Goal: Task Accomplishment & Management: Use online tool/utility

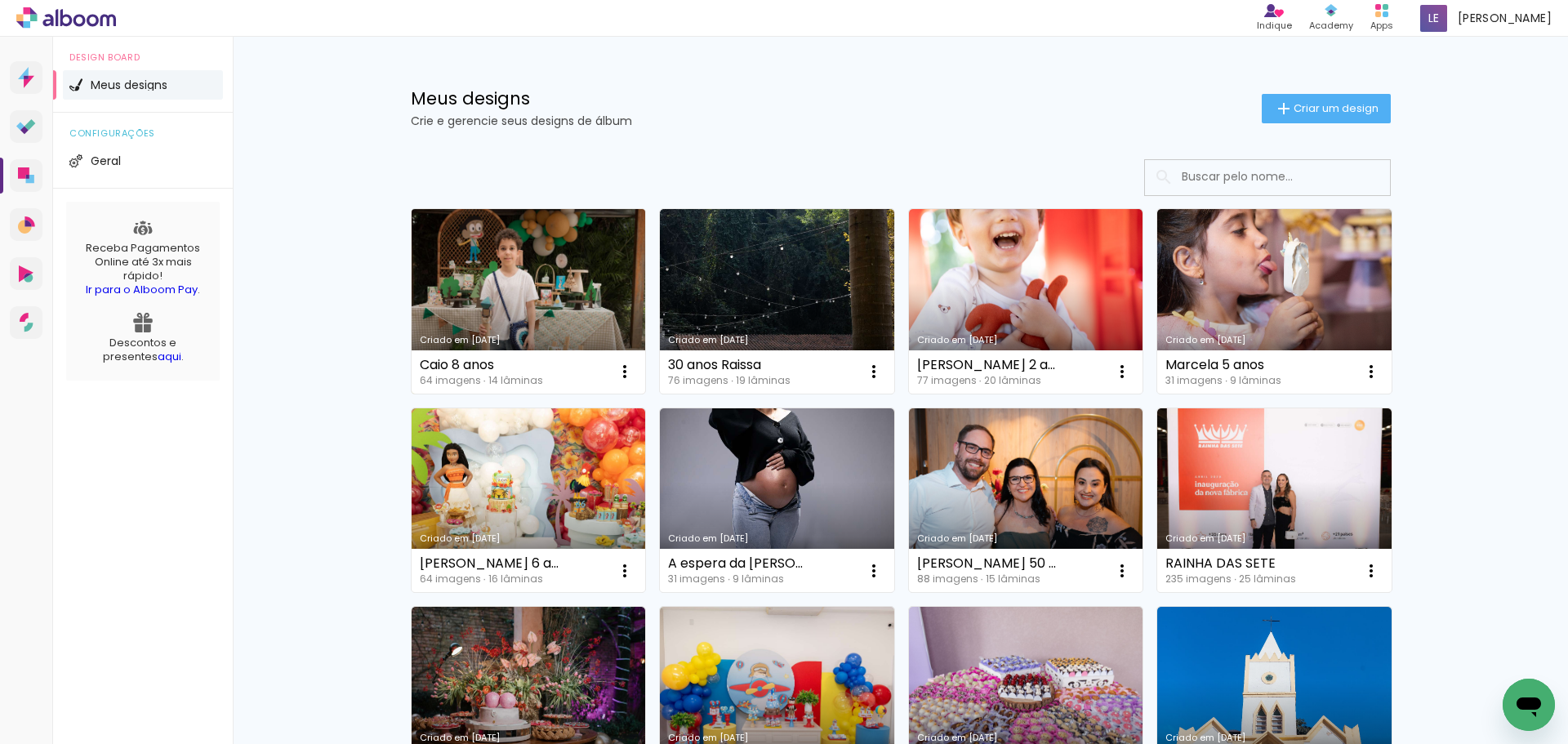
click at [518, 327] on link "Criado em [DATE]" at bounding box center [529, 302] width 235 height 185
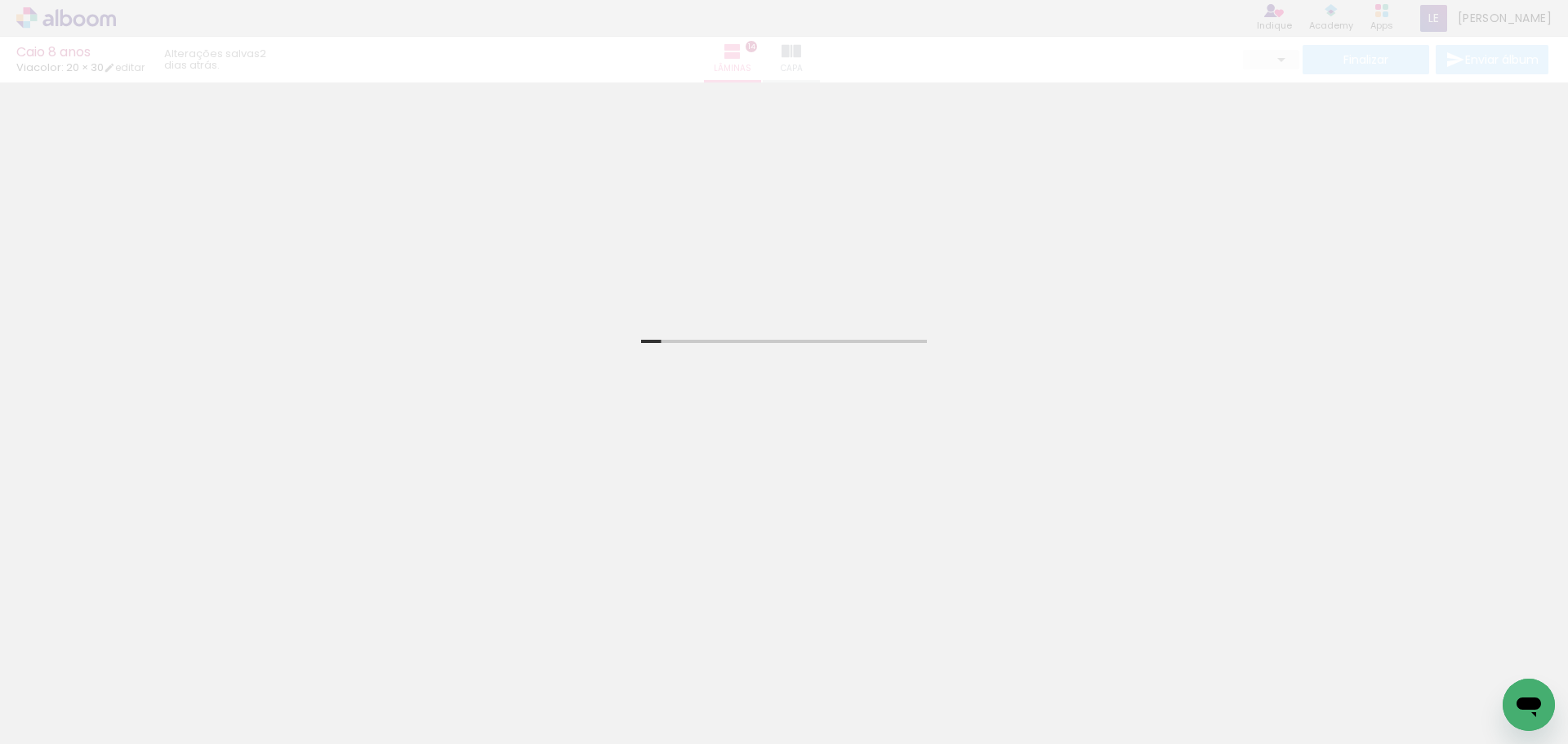
click at [828, 63] on div "Caio 8 anos Viacolor: 20 × 30 editar 2 dias atrás. Lâminas 14 Capa Finalizar En…" at bounding box center [784, 41] width 1568 height 82
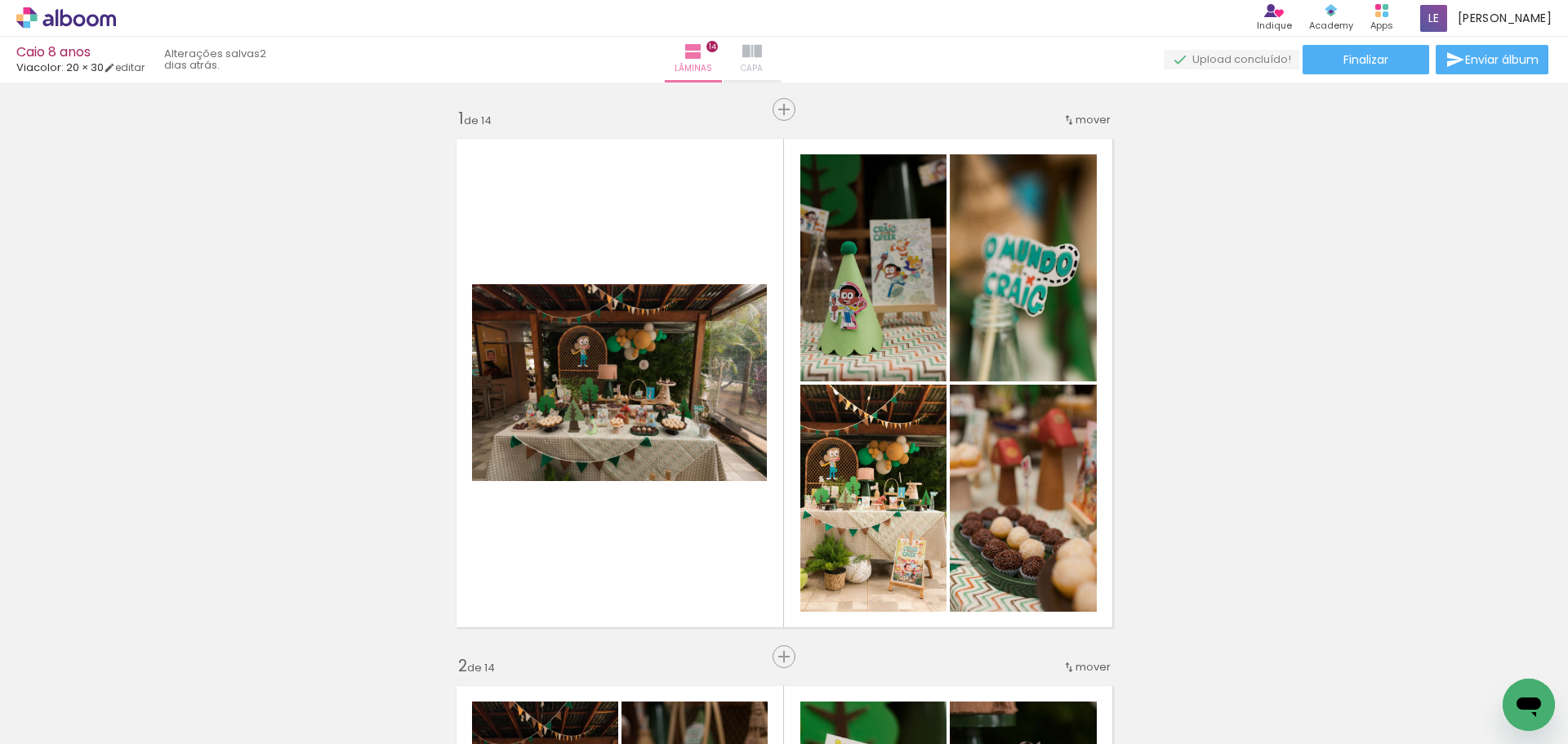
click at [762, 54] on iron-icon at bounding box center [751, 51] width 19 height 19
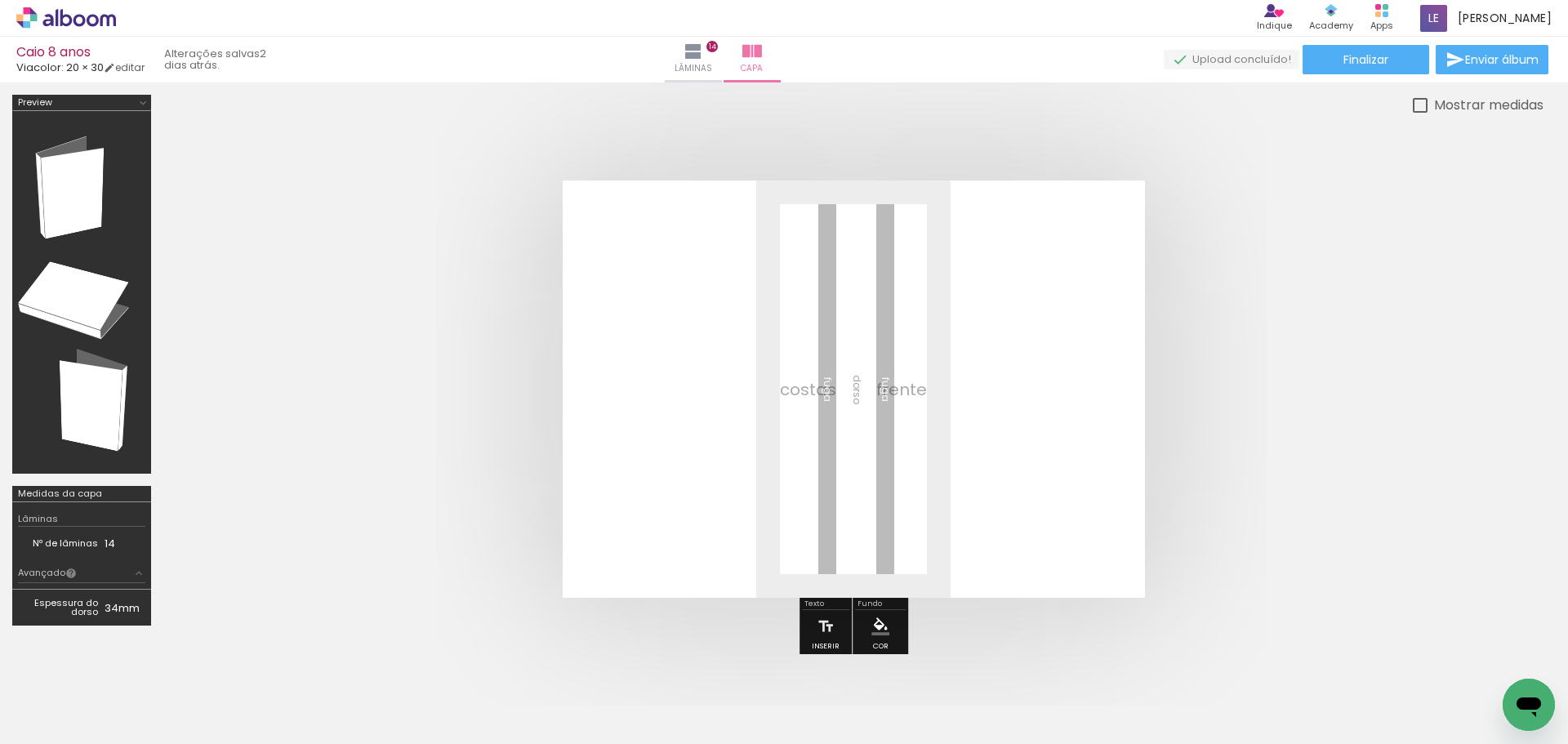
click at [59, 717] on span "Adicionar Fotos" at bounding box center [58, 722] width 49 height 18
click at [0, 0] on input "file" at bounding box center [0, 0] width 0 height 0
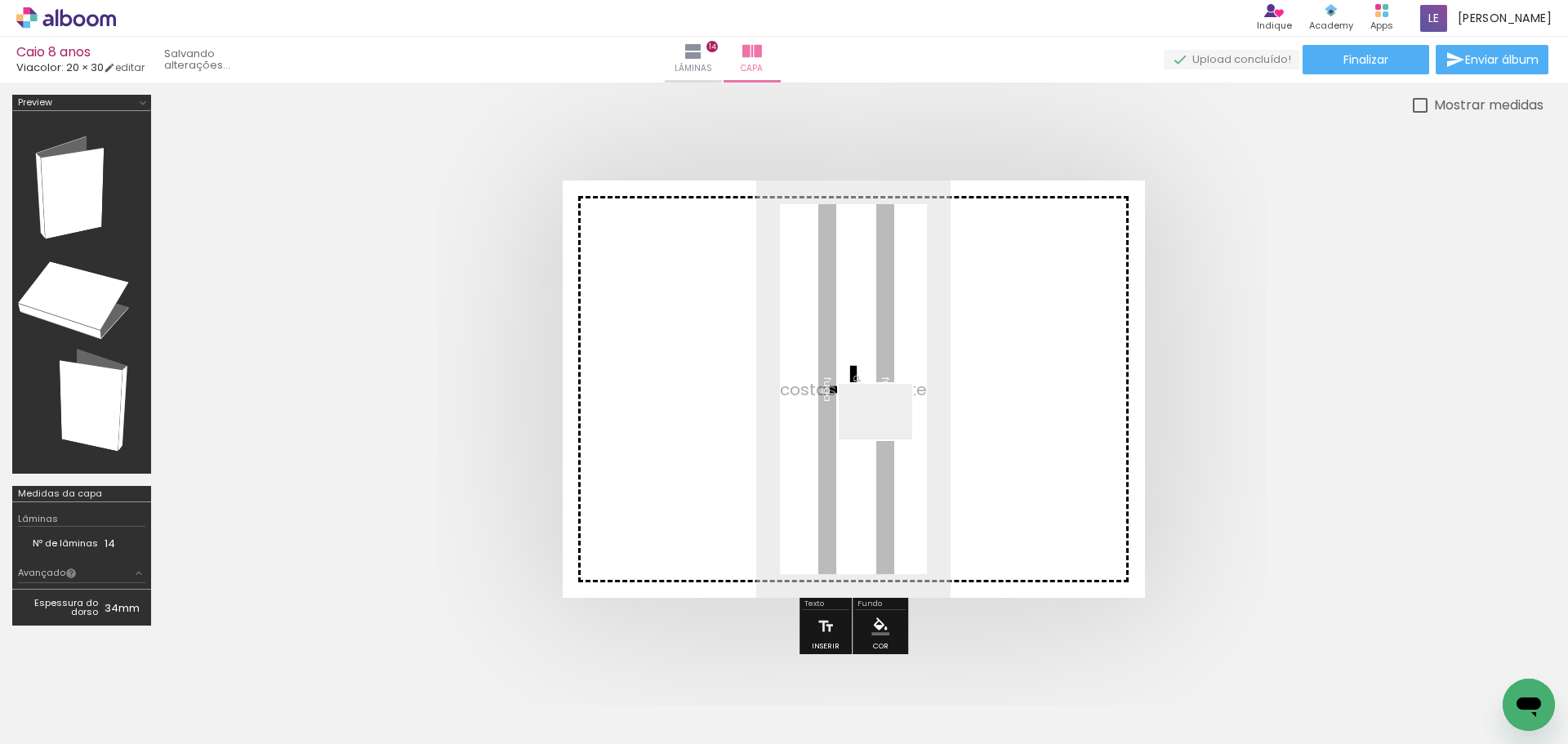
drag, startPoint x: 1499, startPoint y: 687, endPoint x: 873, endPoint y: 428, distance: 677.5
click at [875, 430] on quentale-workspace at bounding box center [784, 372] width 1568 height 744
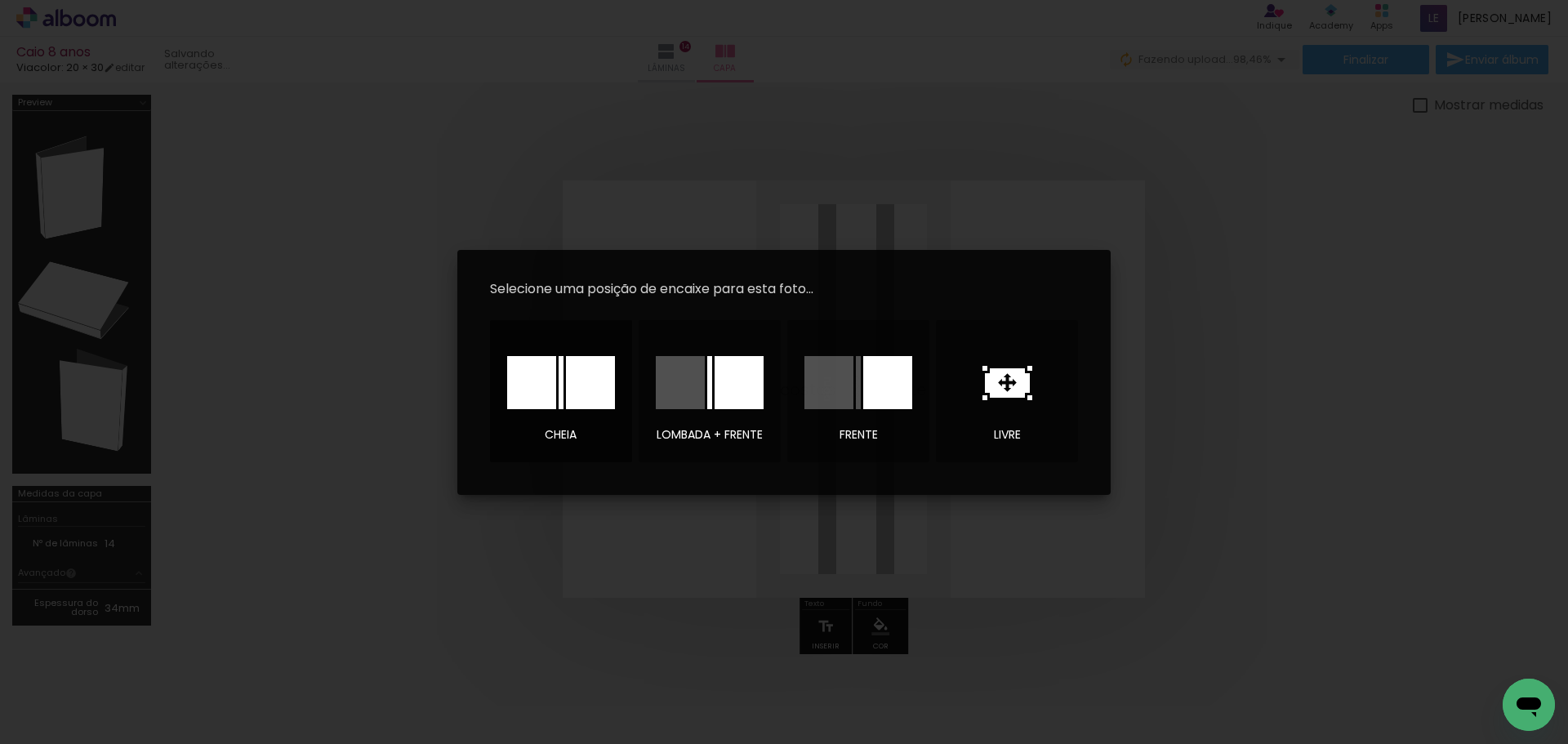
click at [540, 341] on paper-button "cheia" at bounding box center [561, 391] width 142 height 142
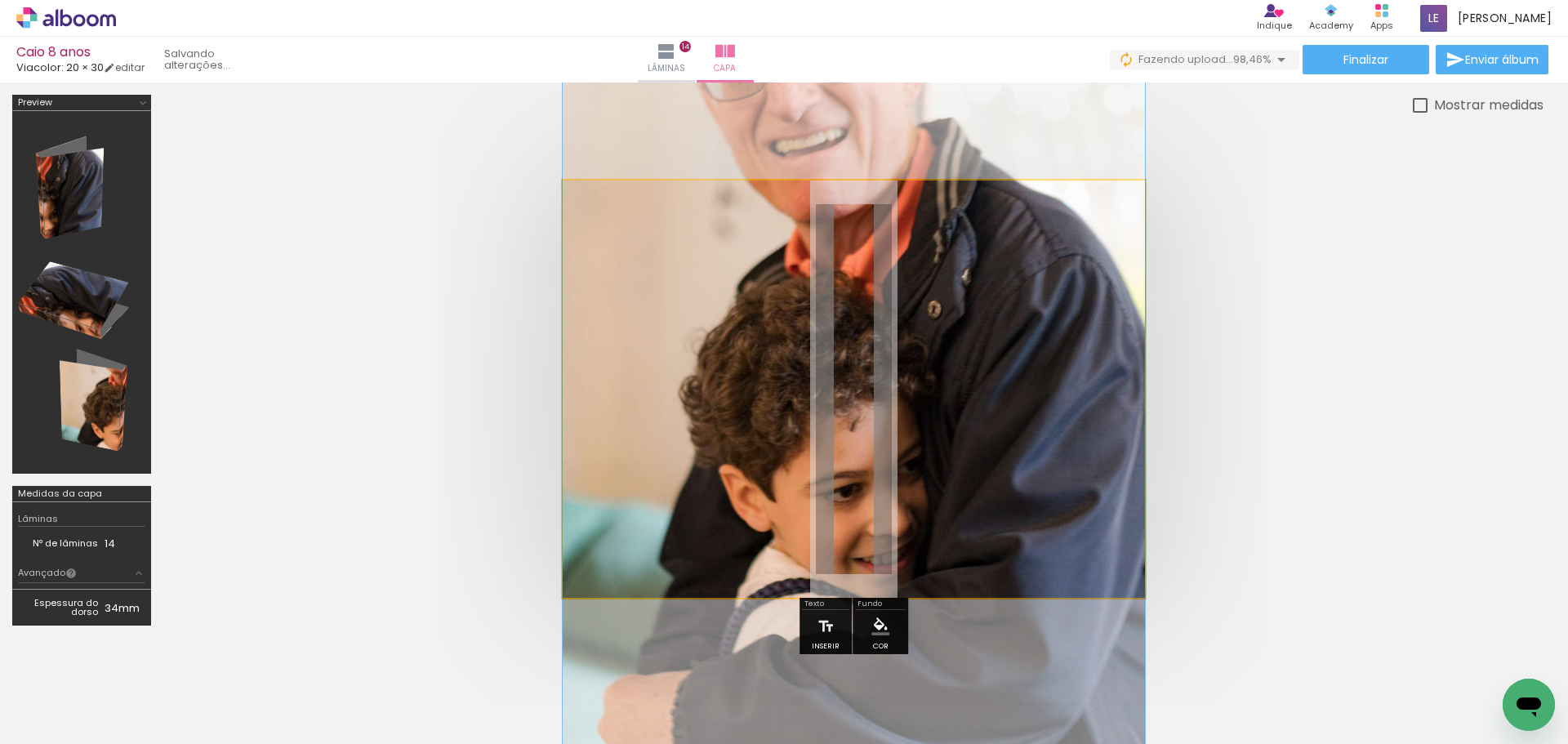
drag, startPoint x: 741, startPoint y: 397, endPoint x: 1384, endPoint y: 396, distance: 643.0
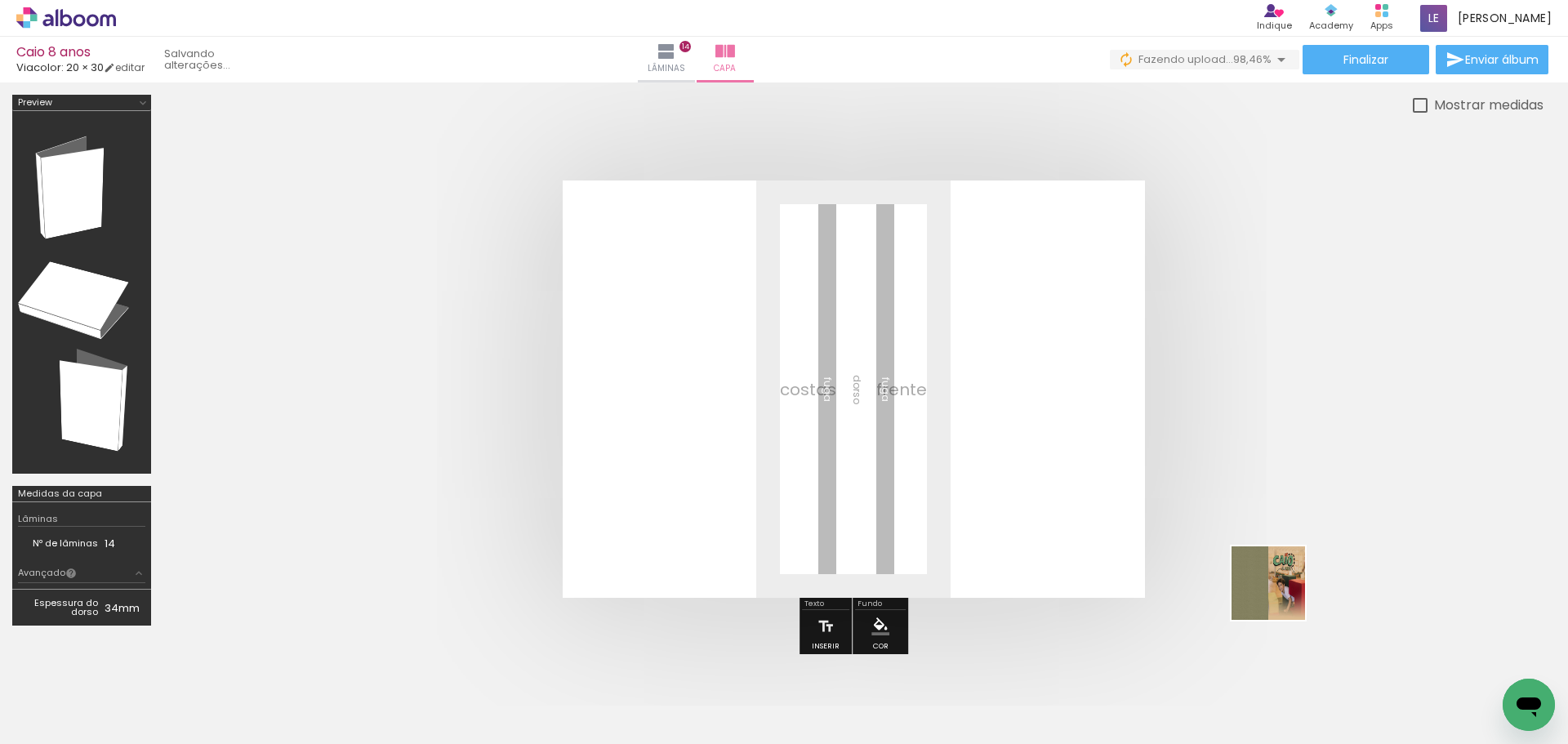
drag, startPoint x: 1484, startPoint y: 688, endPoint x: 662, endPoint y: 391, distance: 874.0
click at [738, 416] on quentale-workspace at bounding box center [784, 372] width 1568 height 744
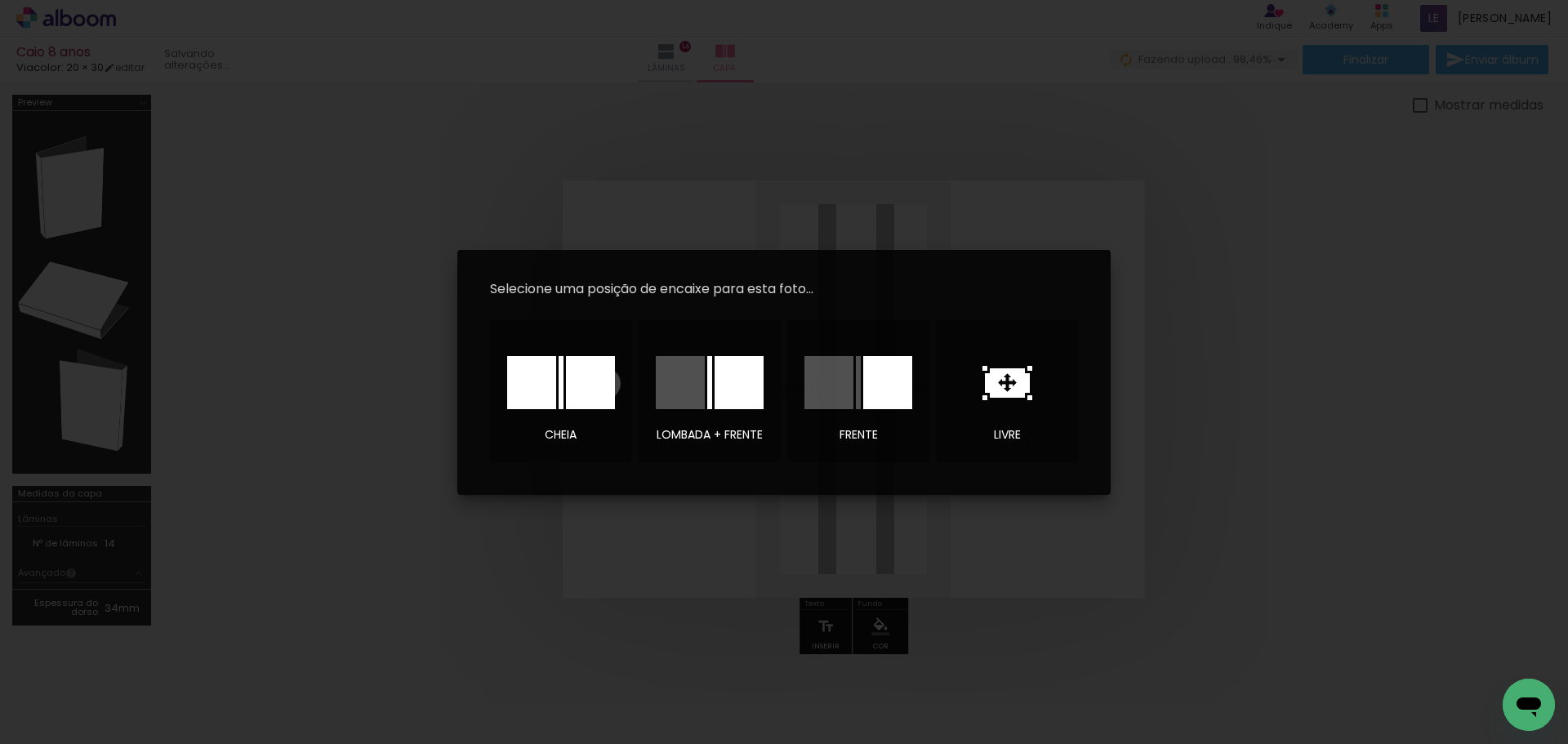
click at [602, 383] on div at bounding box center [590, 382] width 49 height 53
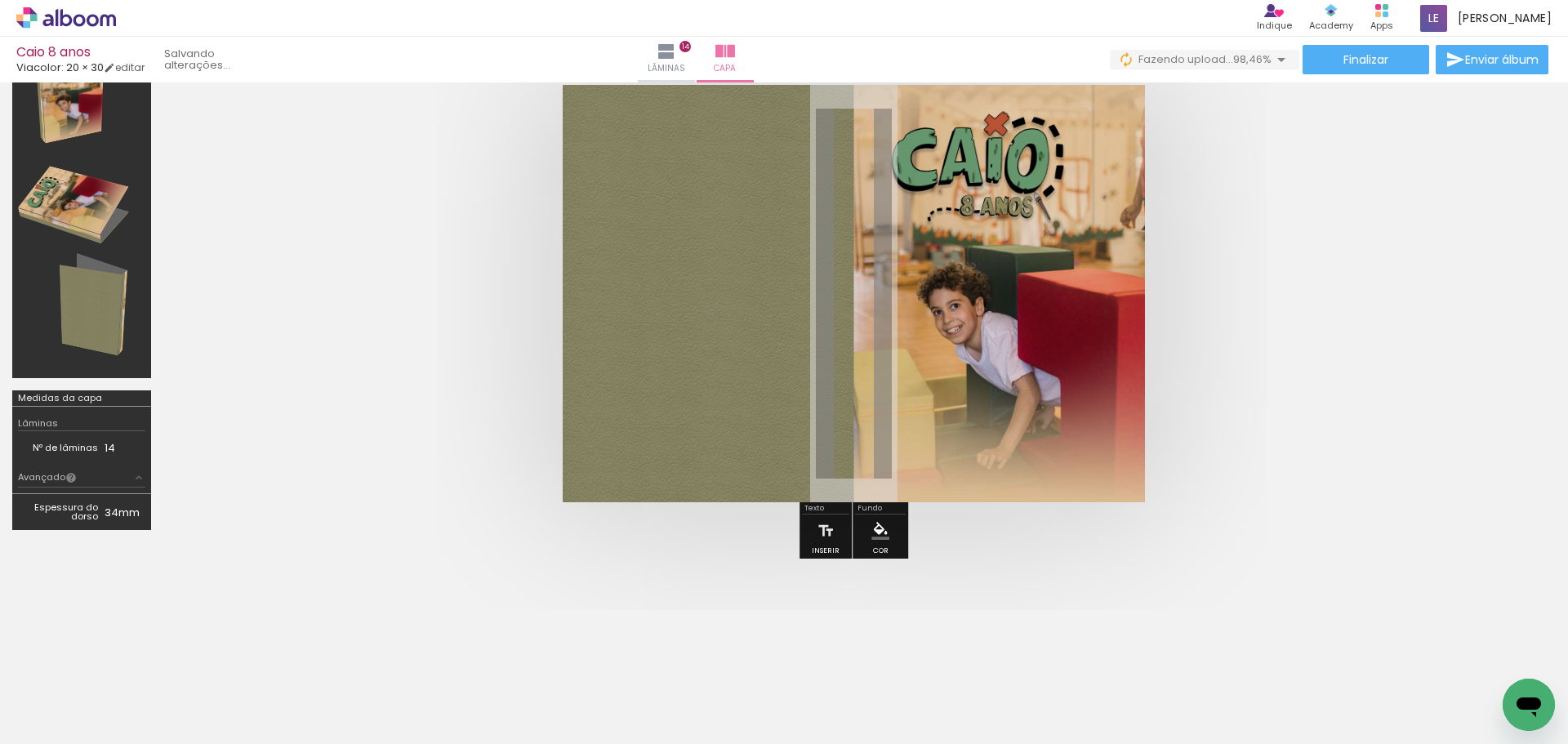
scroll to position [144, 0]
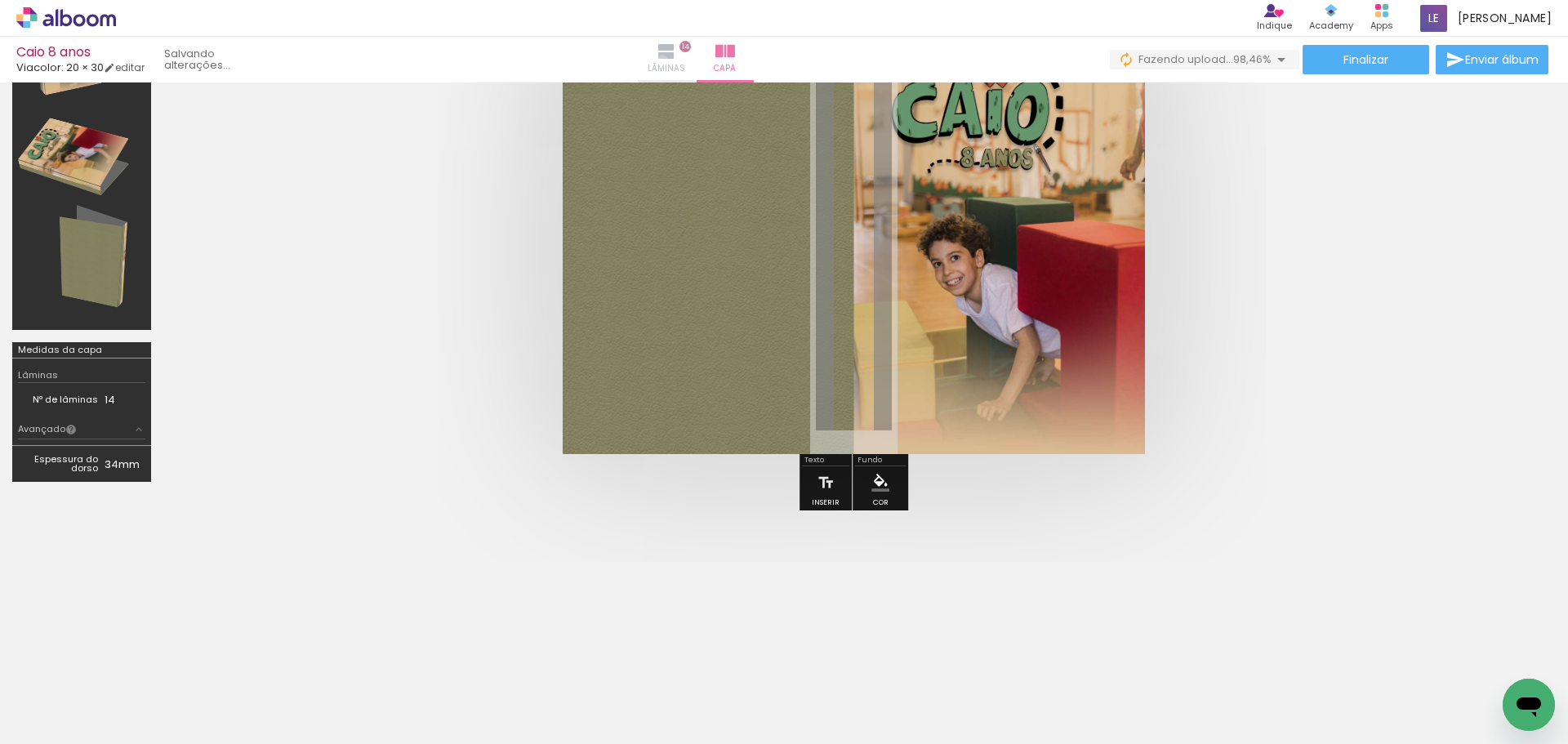
click at [676, 60] on iron-icon at bounding box center [666, 51] width 19 height 19
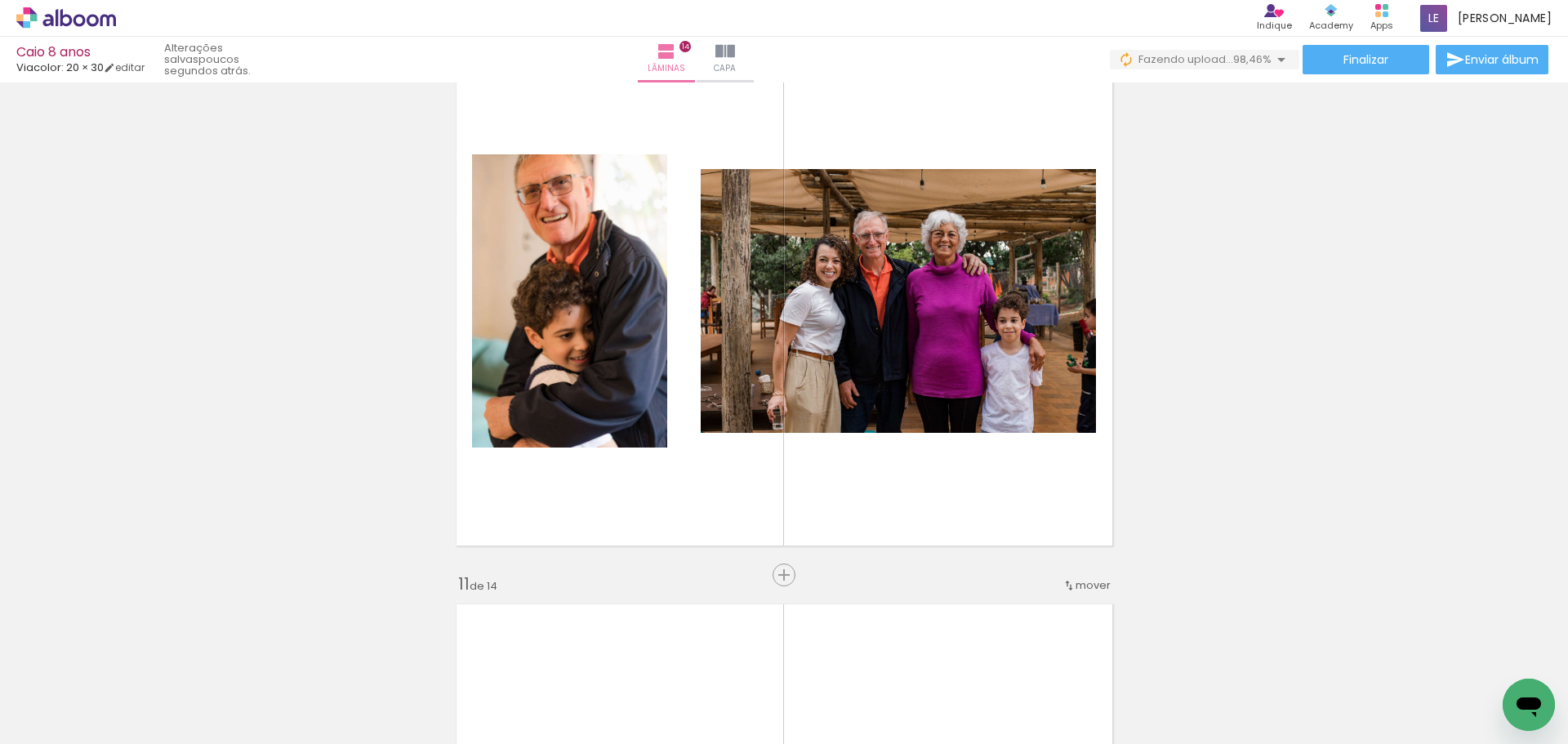
scroll to position [5011, 0]
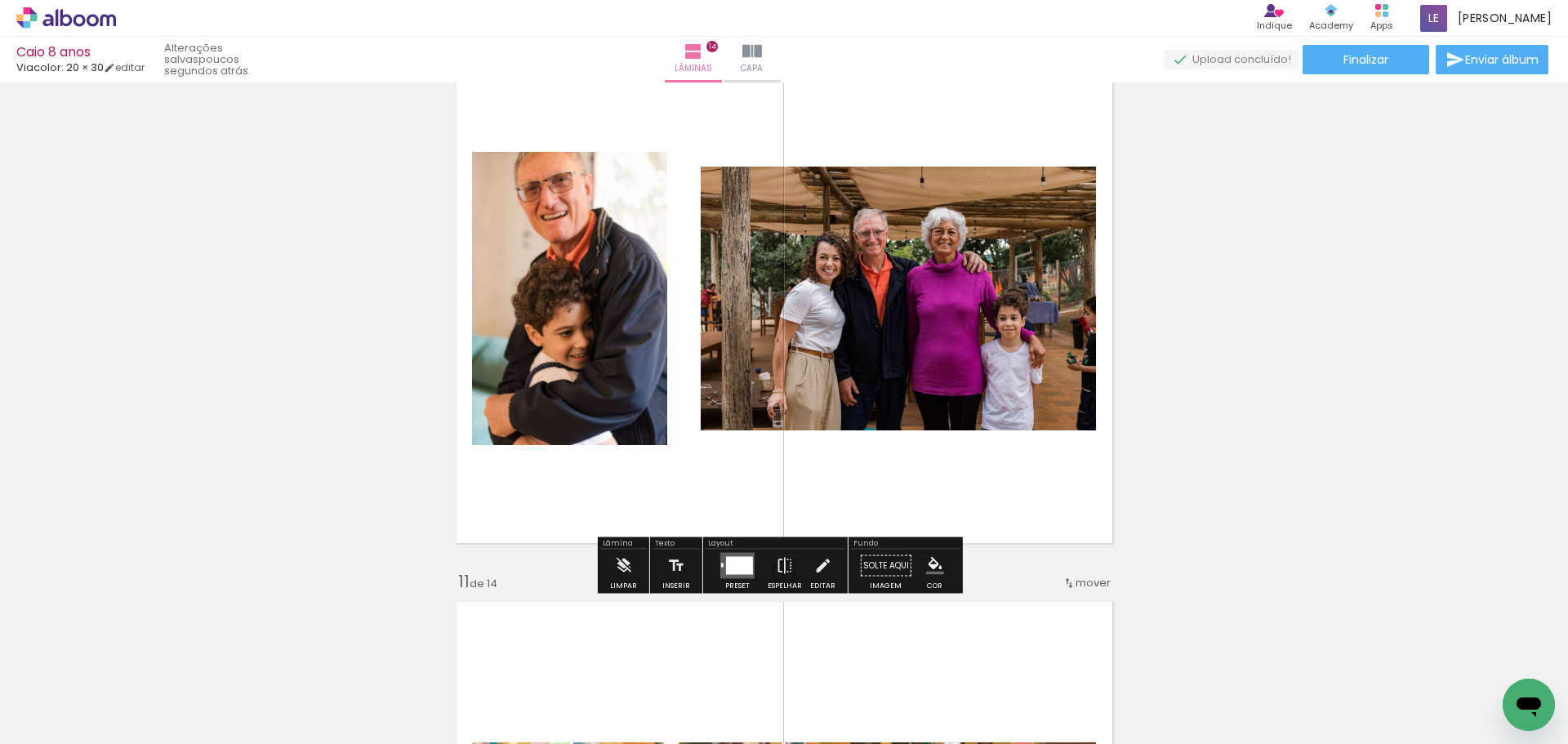
click at [970, 322] on quentale-photo at bounding box center [898, 298] width 396 height 264
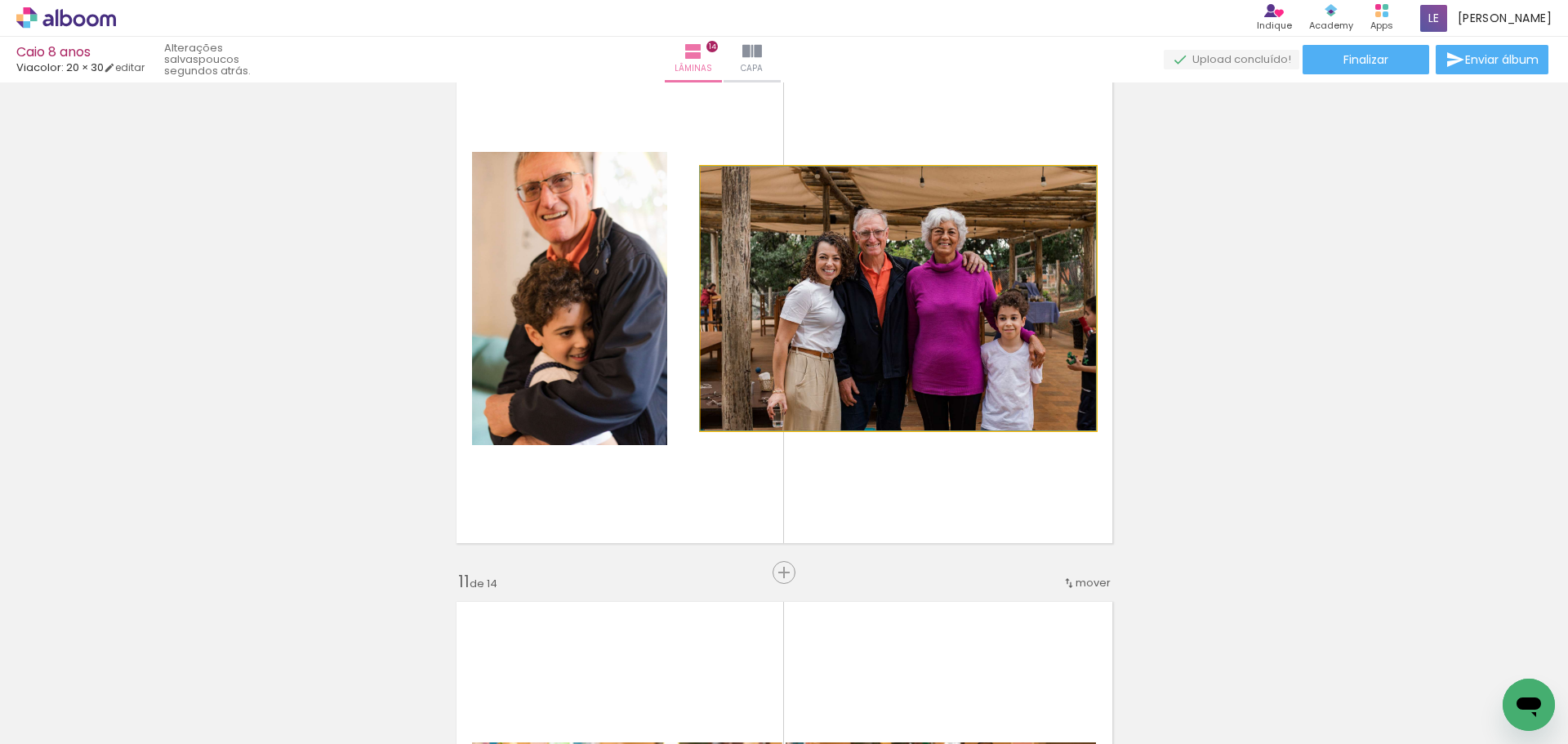
click at [920, 320] on quentale-photo at bounding box center [898, 298] width 396 height 264
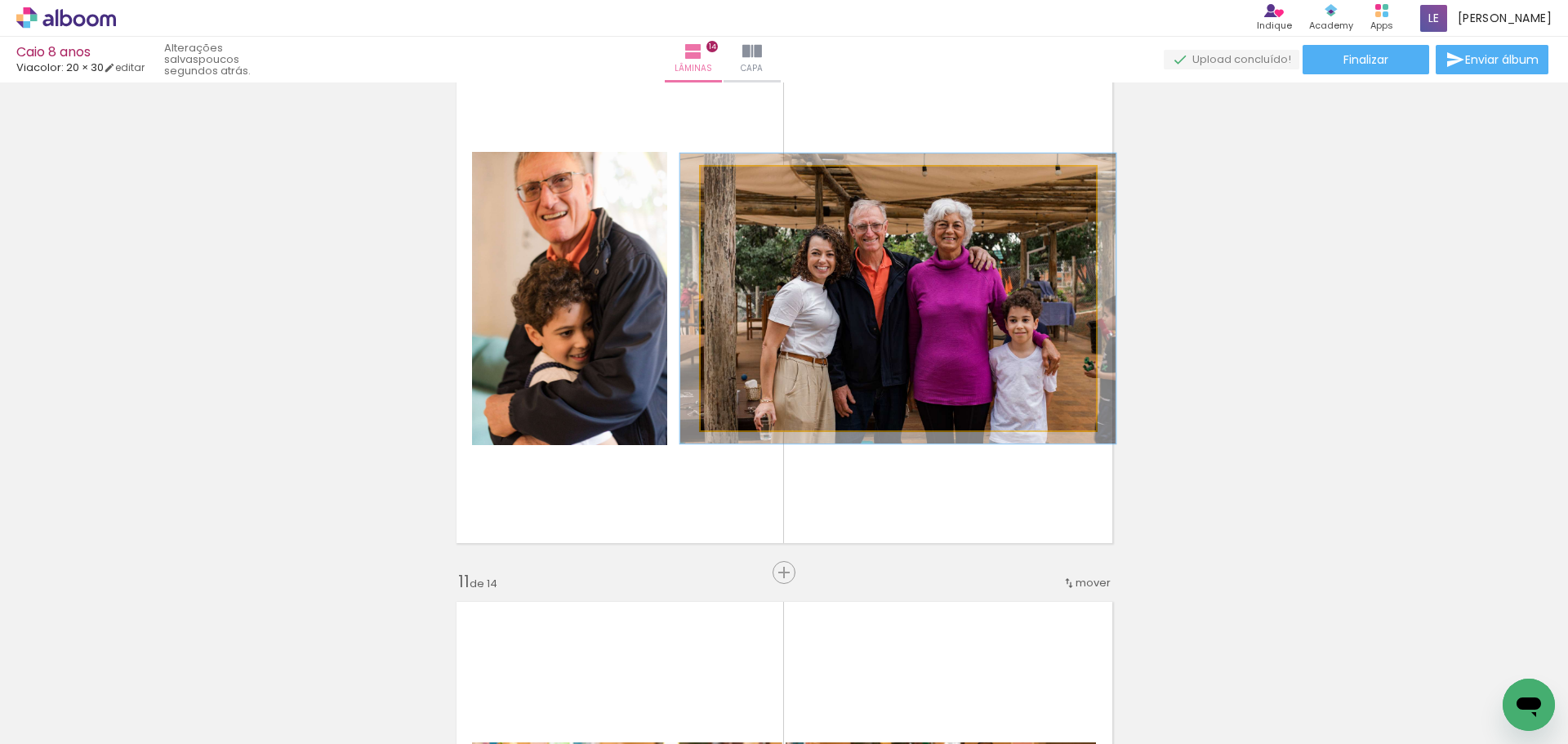
type paper-slider "110"
click at [742, 188] on div at bounding box center [745, 183] width 26 height 26
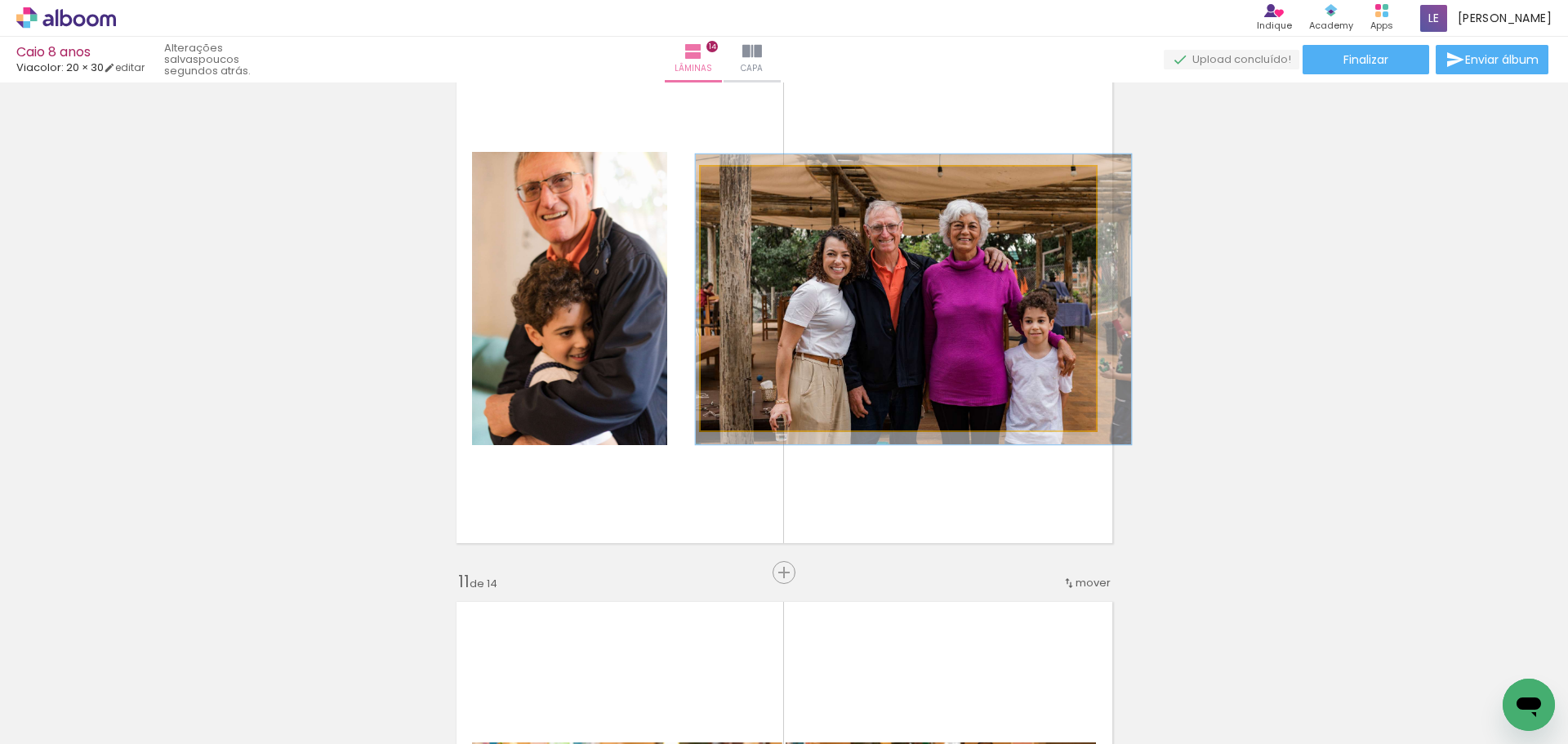
drag, startPoint x: 926, startPoint y: 300, endPoint x: 942, endPoint y: 301, distance: 16.0
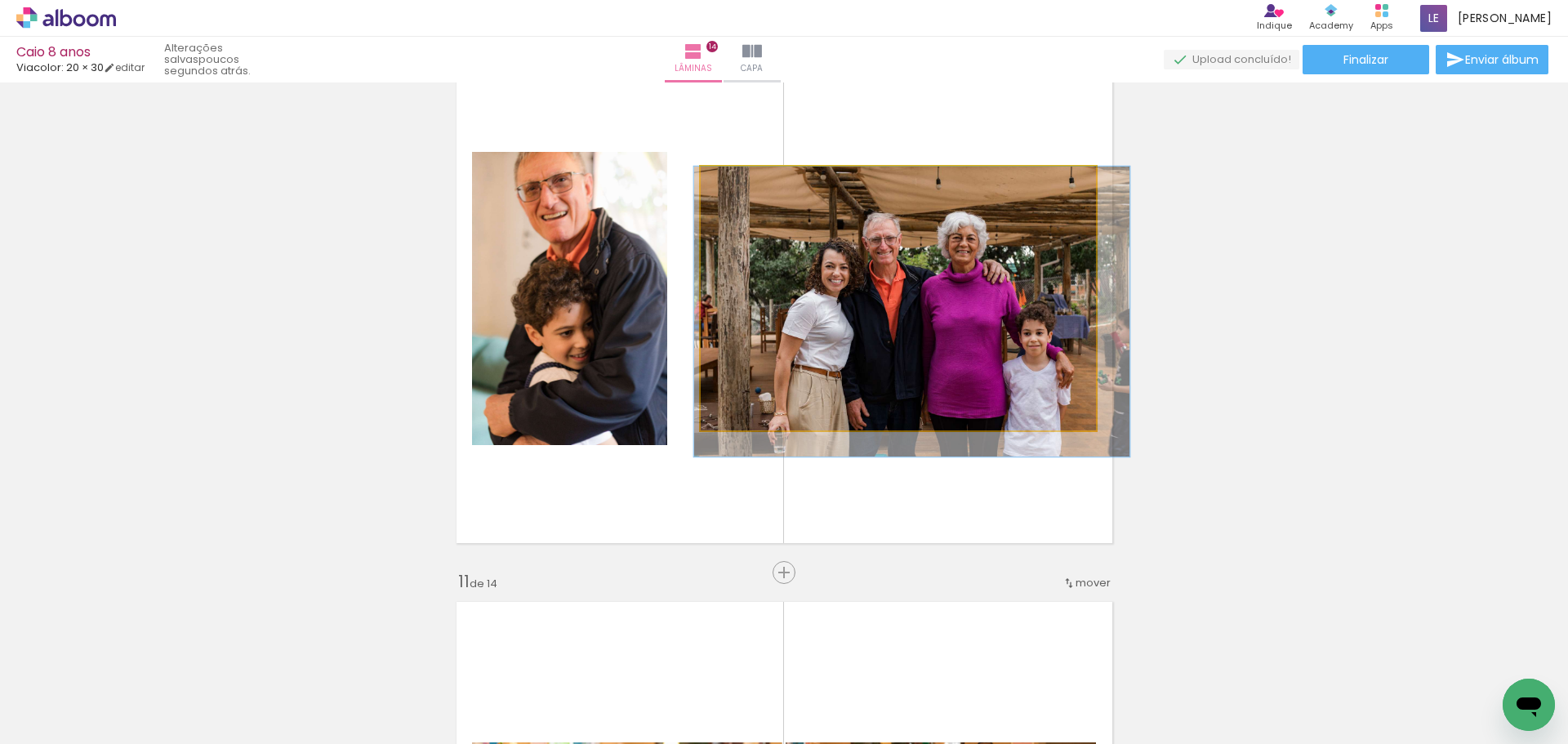
drag, startPoint x: 934, startPoint y: 307, endPoint x: 934, endPoint y: 343, distance: 36.0
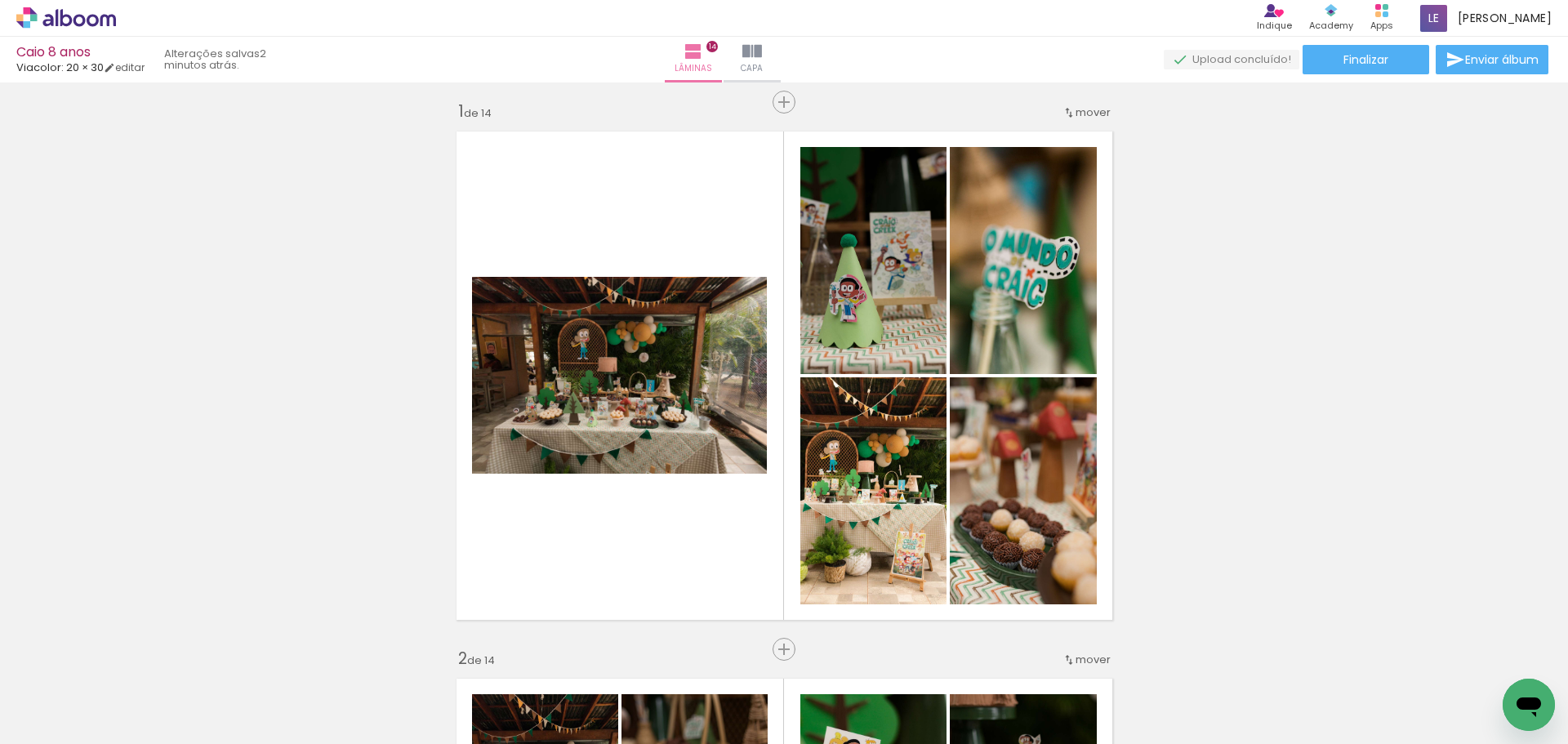
scroll to position [0, 0]
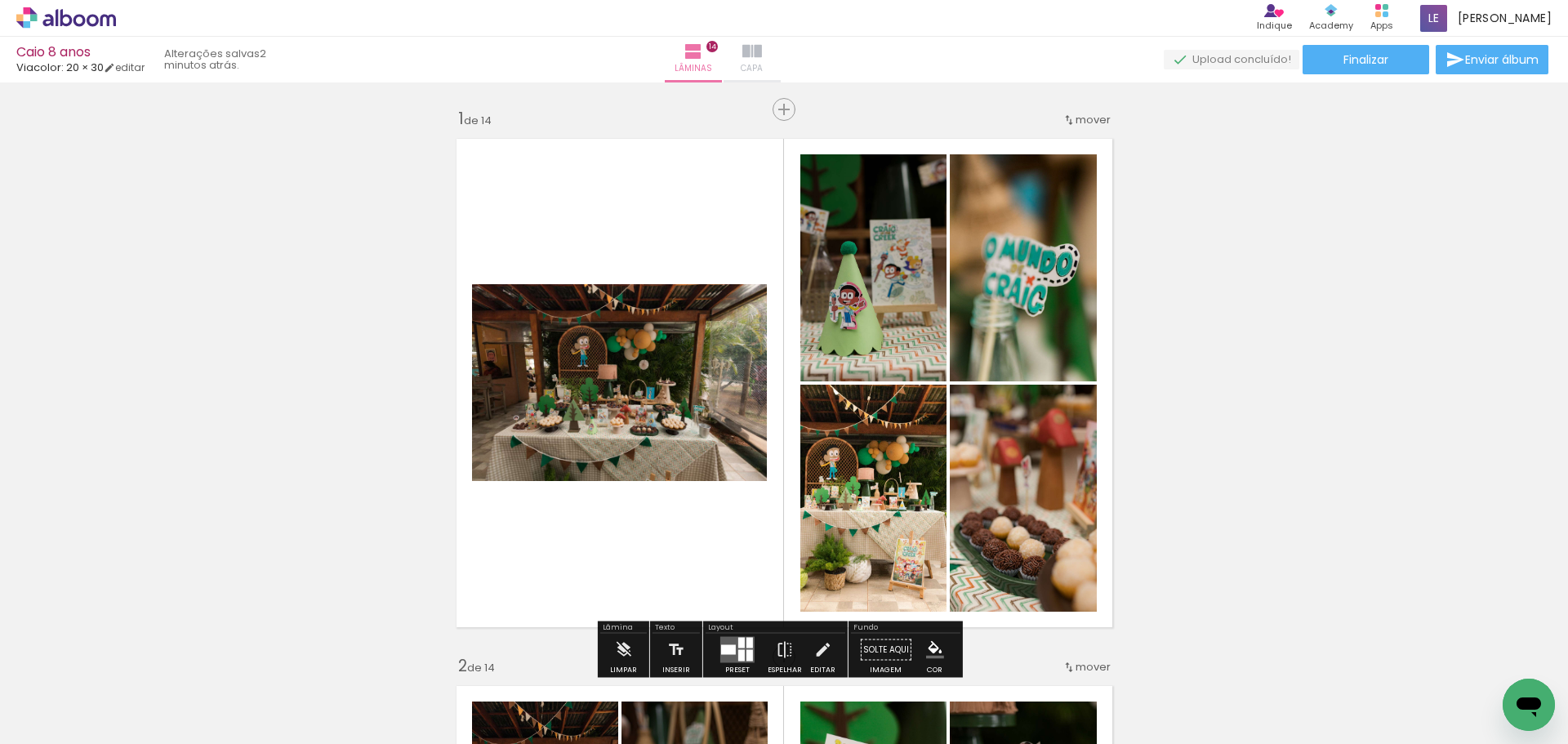
click at [781, 64] on paper-button "Capa" at bounding box center [751, 59] width 57 height 46
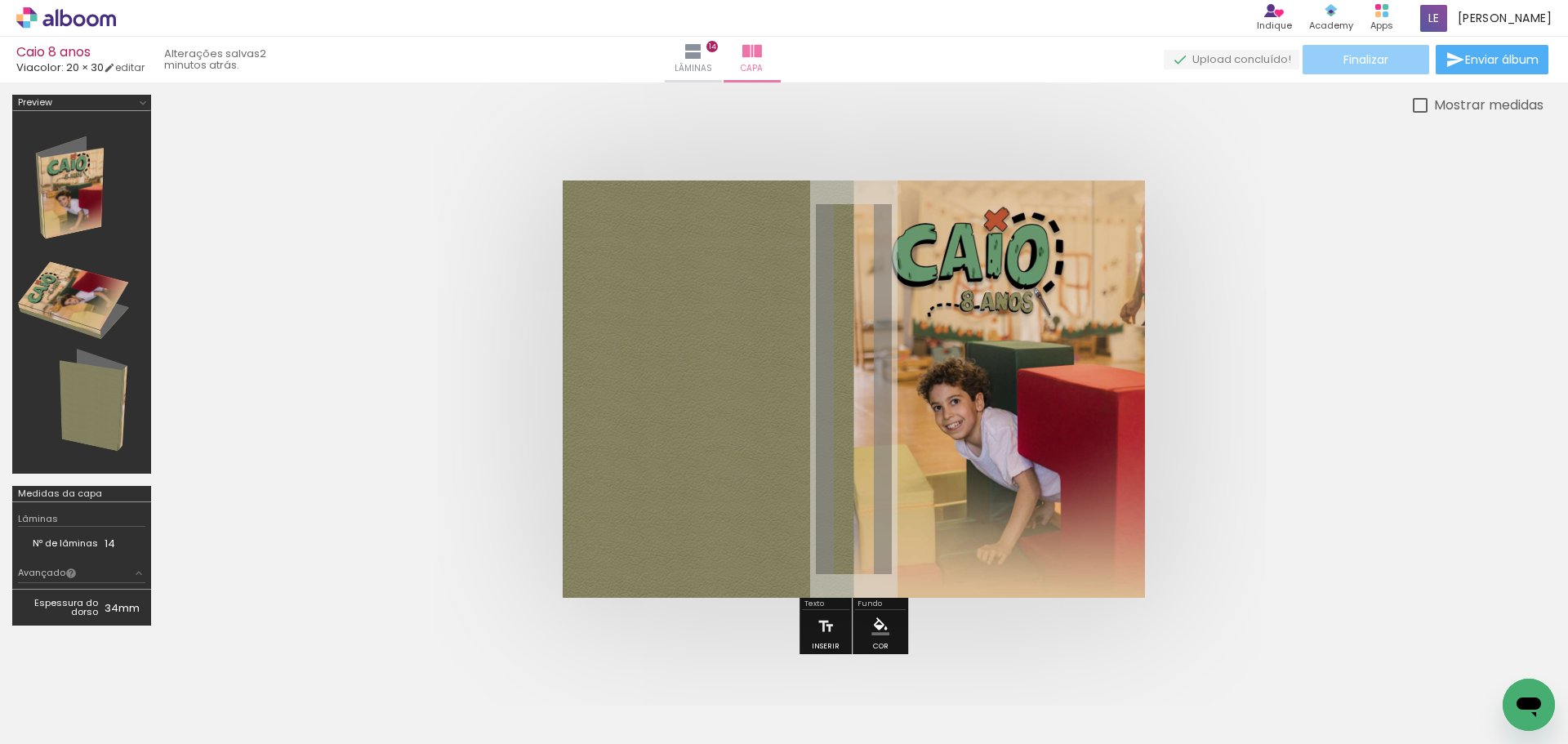
click at [1359, 68] on paper-button "Finalizar" at bounding box center [1366, 59] width 126 height 30
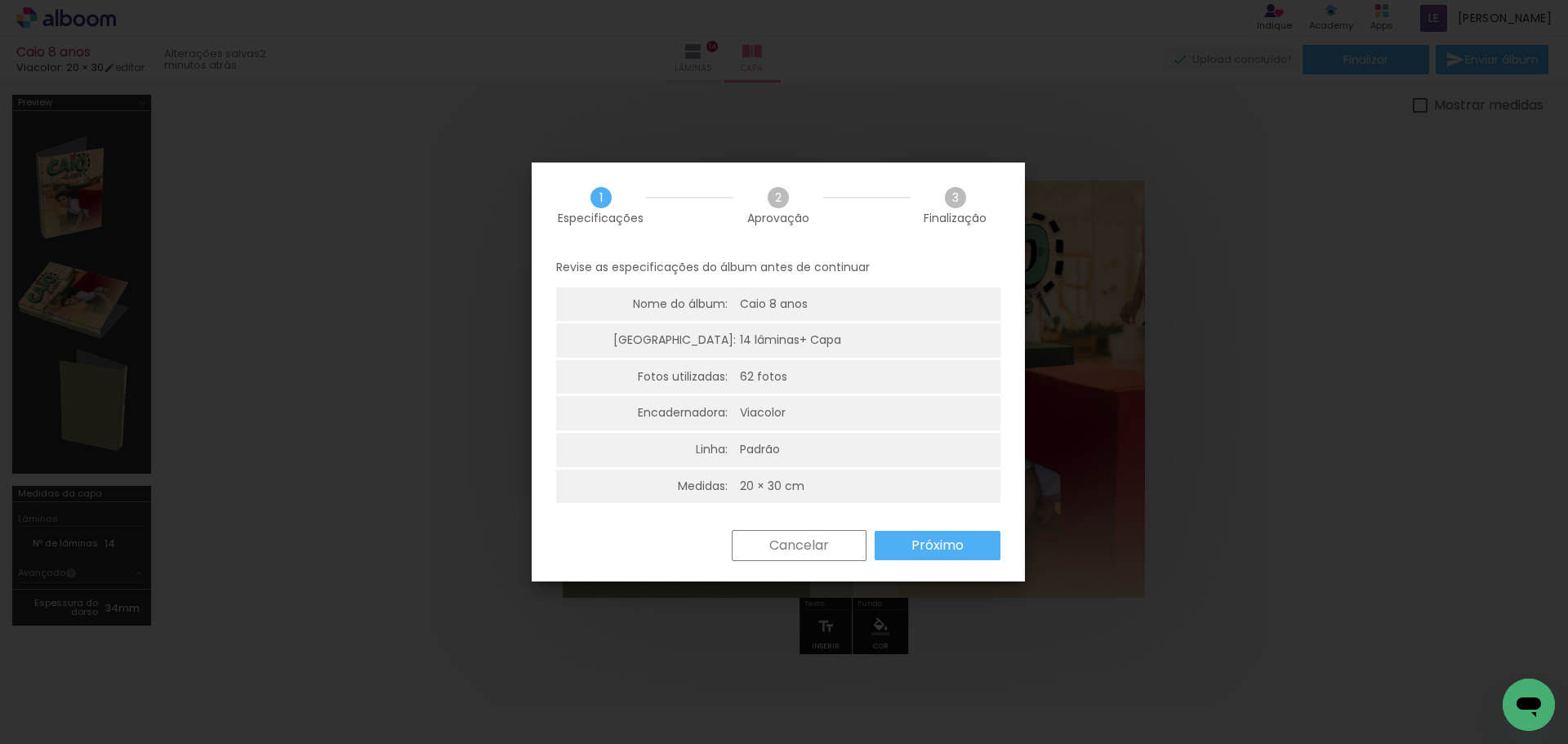
click at [0, 0] on slot "Próximo" at bounding box center [0, 0] width 0 height 0
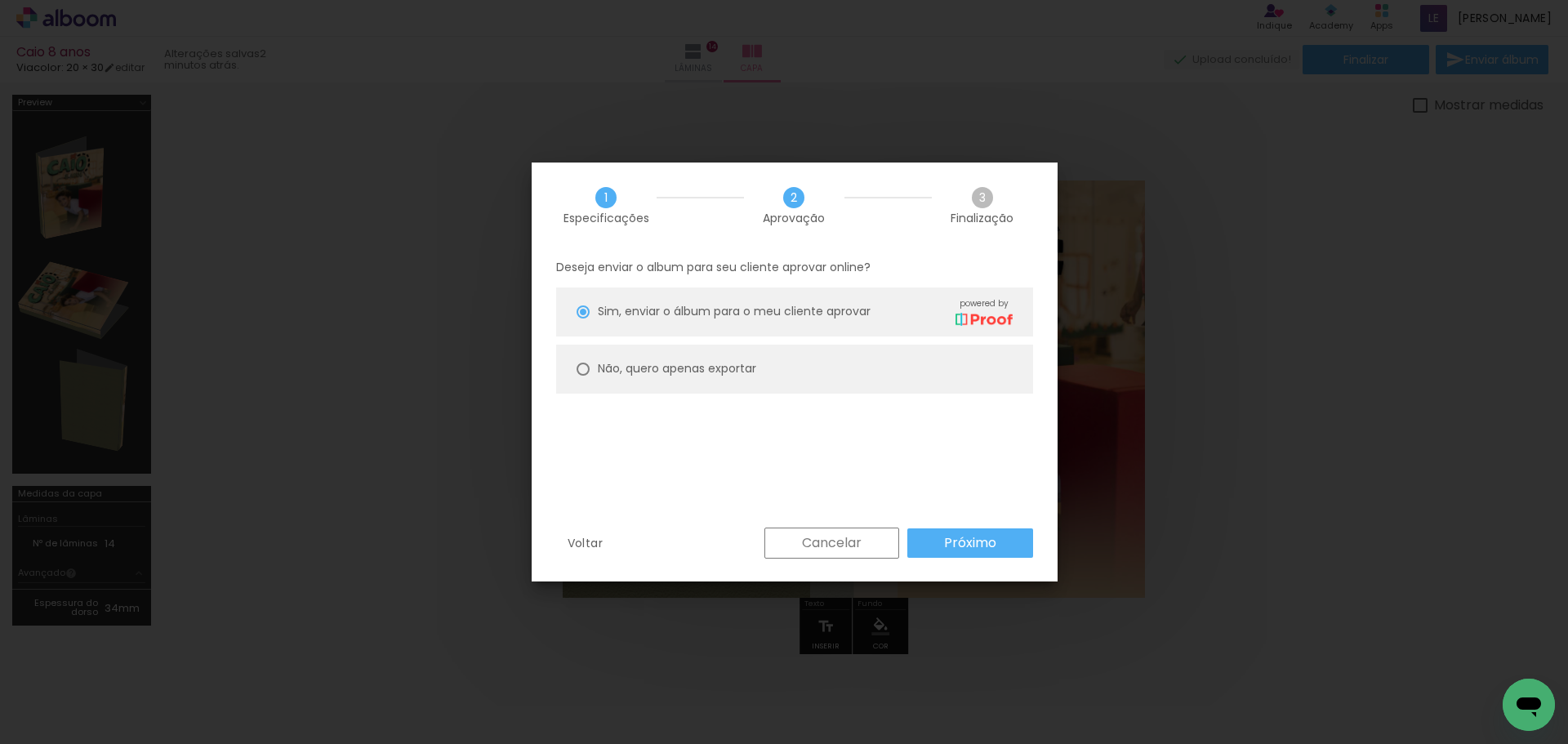
click at [0, 0] on slot "Próximo" at bounding box center [0, 0] width 0 height 0
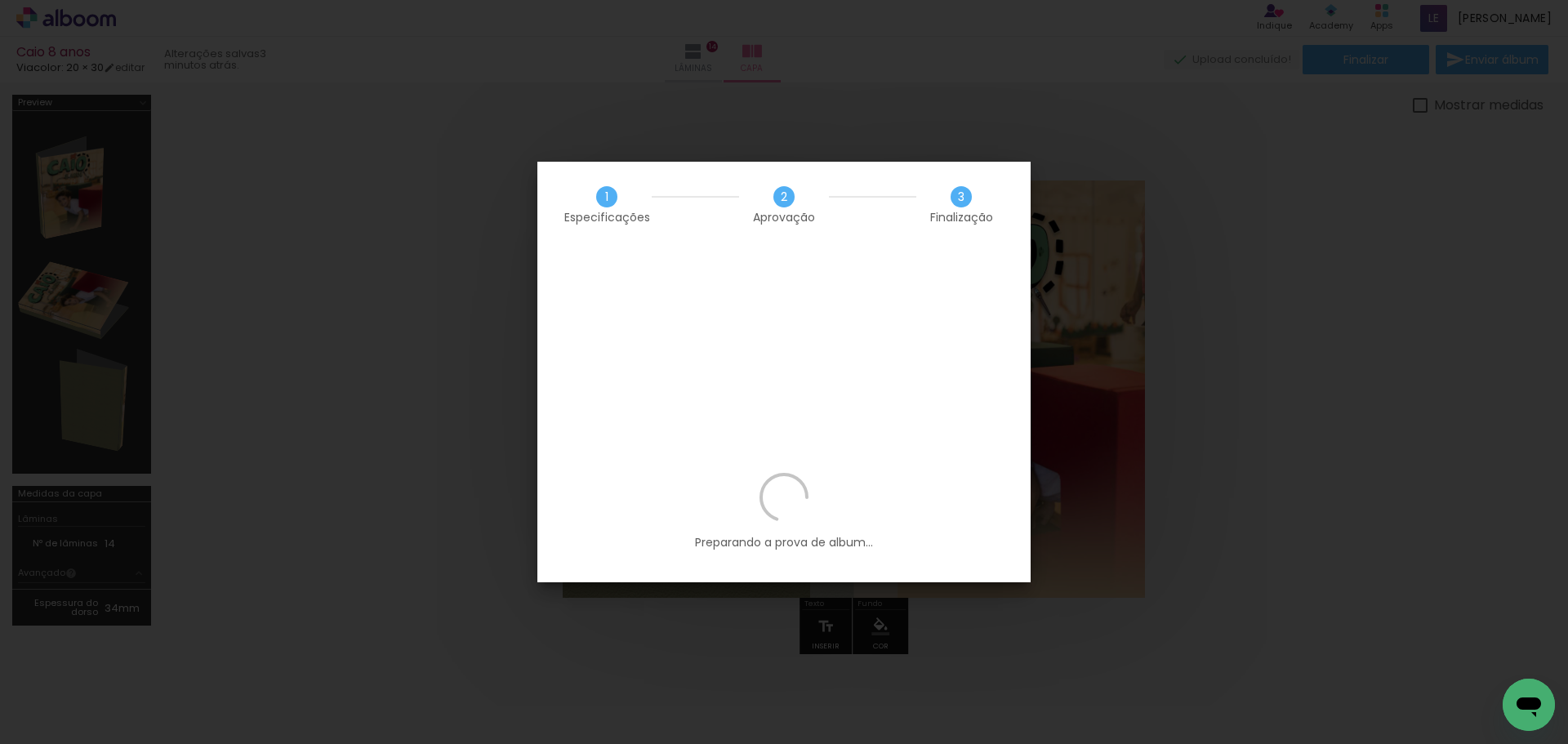
scroll to position [0, 4516]
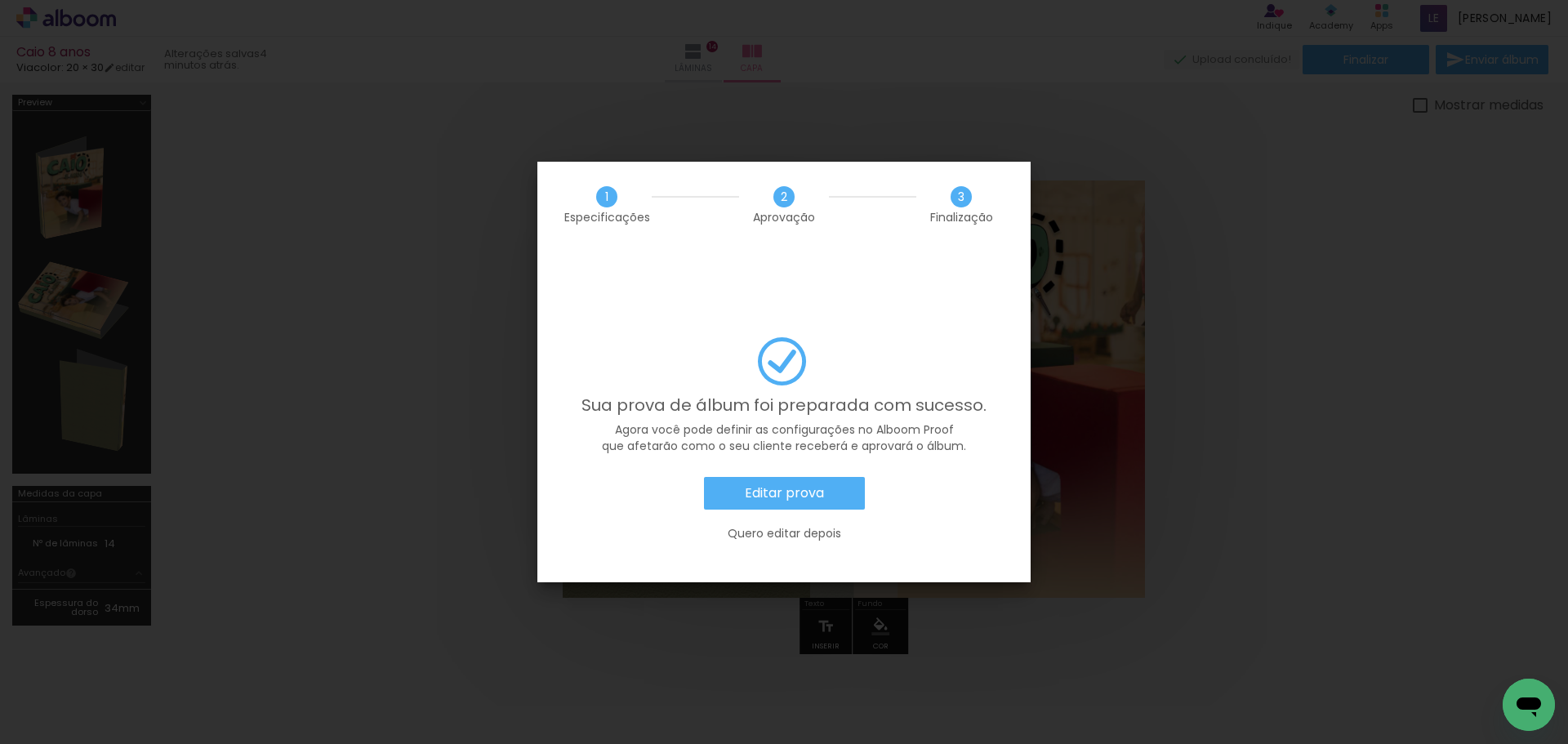
click at [0, 0] on slot "Editar prova" at bounding box center [0, 0] width 0 height 0
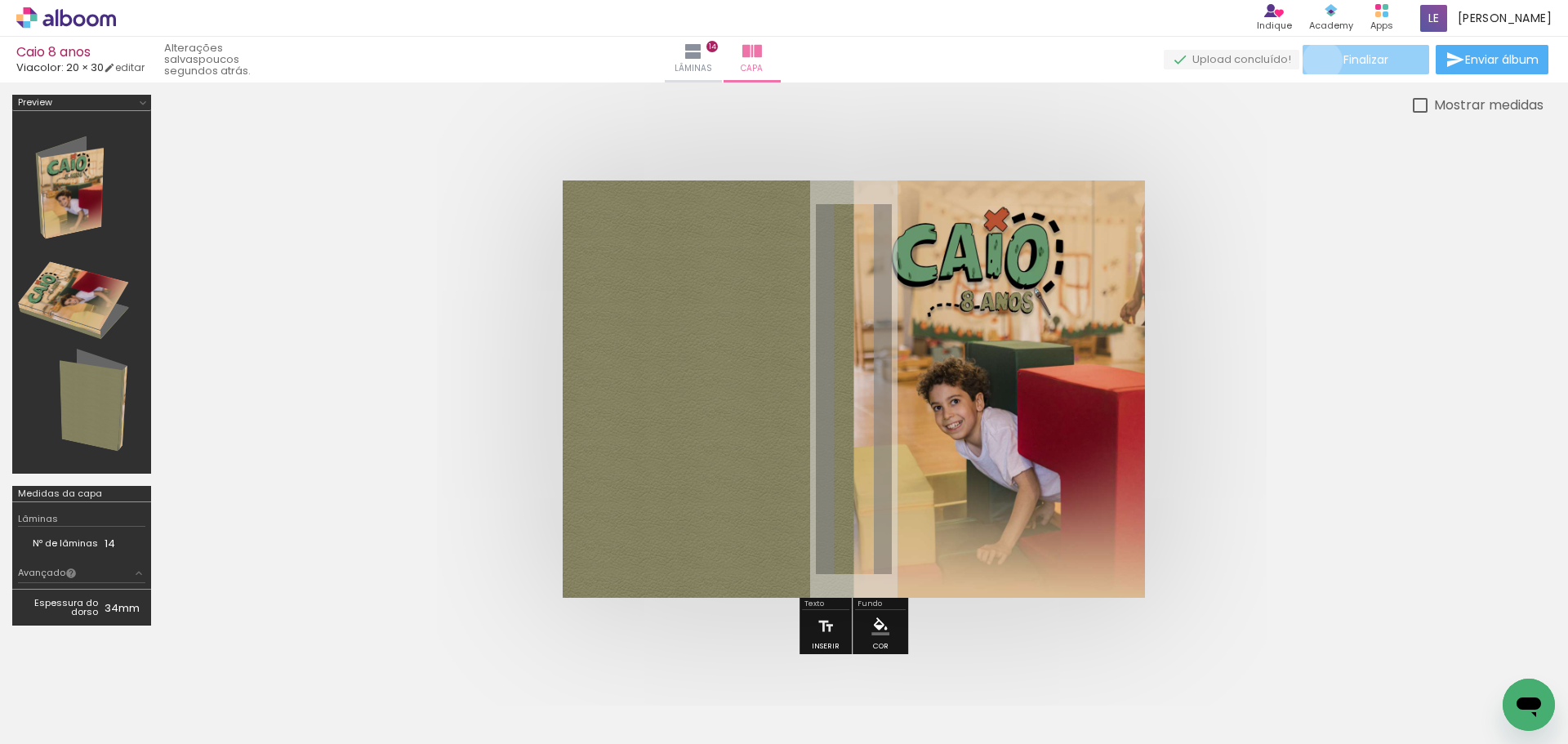
click at [1316, 60] on paper-button "Finalizar" at bounding box center [1366, 59] width 126 height 30
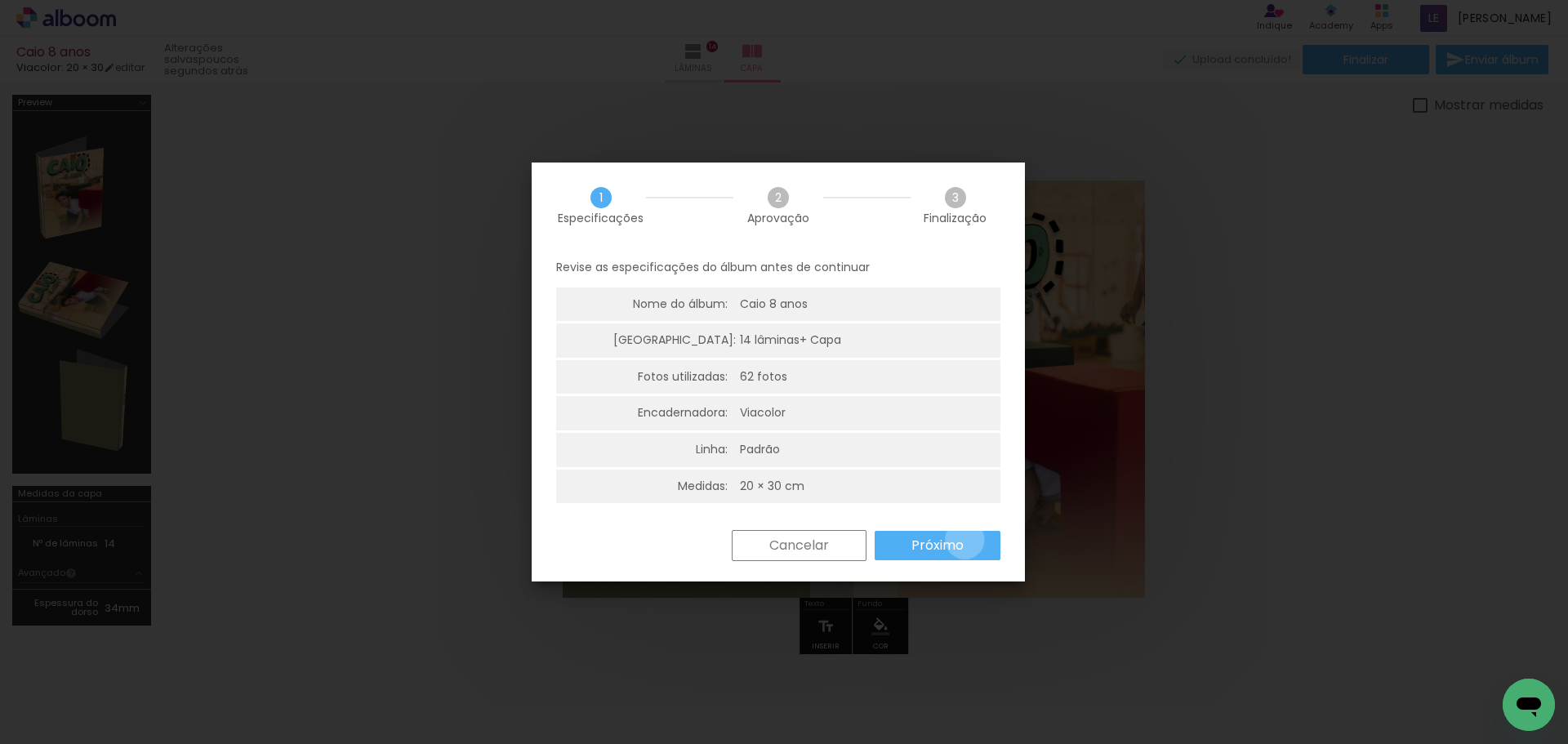
click at [964, 540] on paper-button "Próximo" at bounding box center [938, 546] width 125 height 30
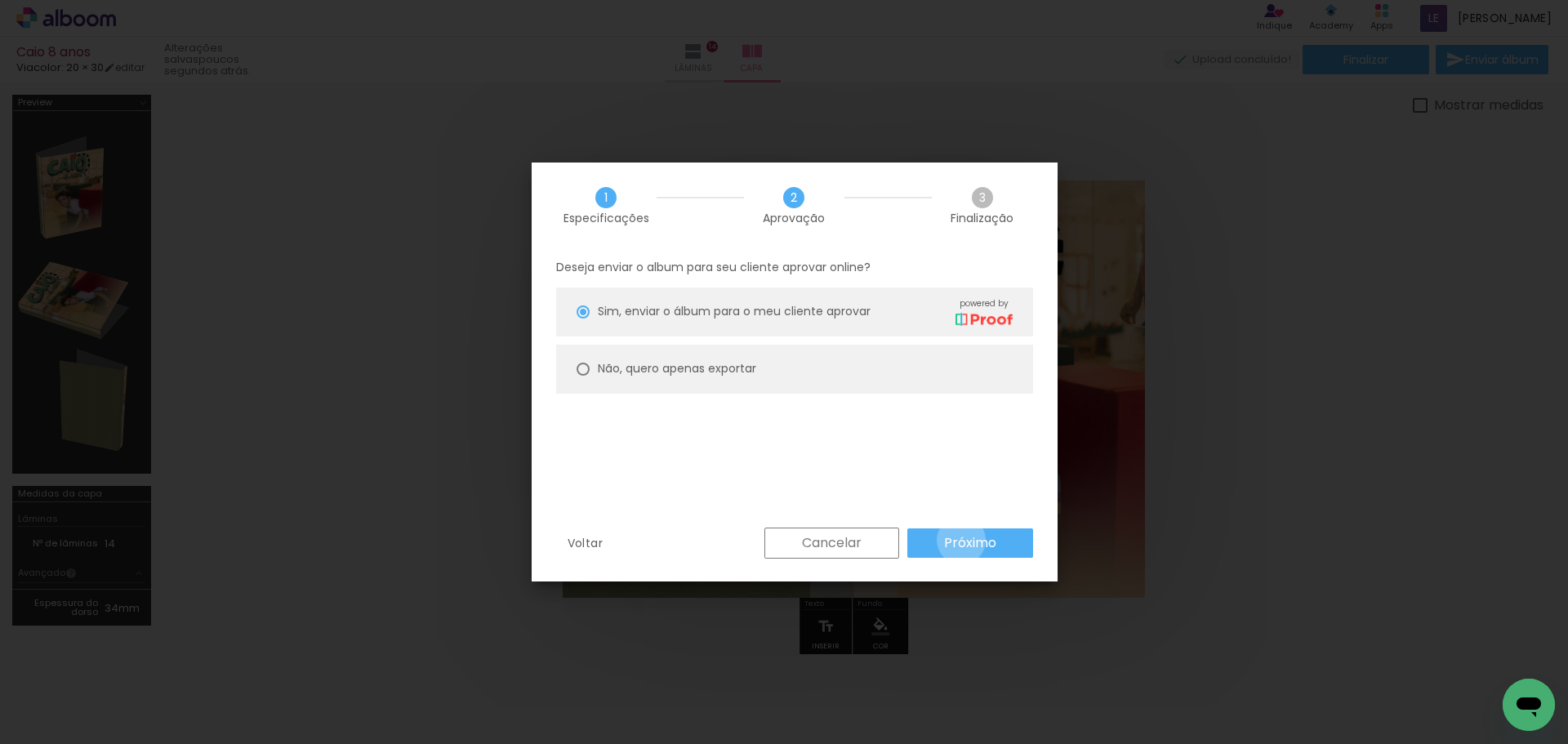
click at [0, 0] on slot "Próximo" at bounding box center [0, 0] width 0 height 0
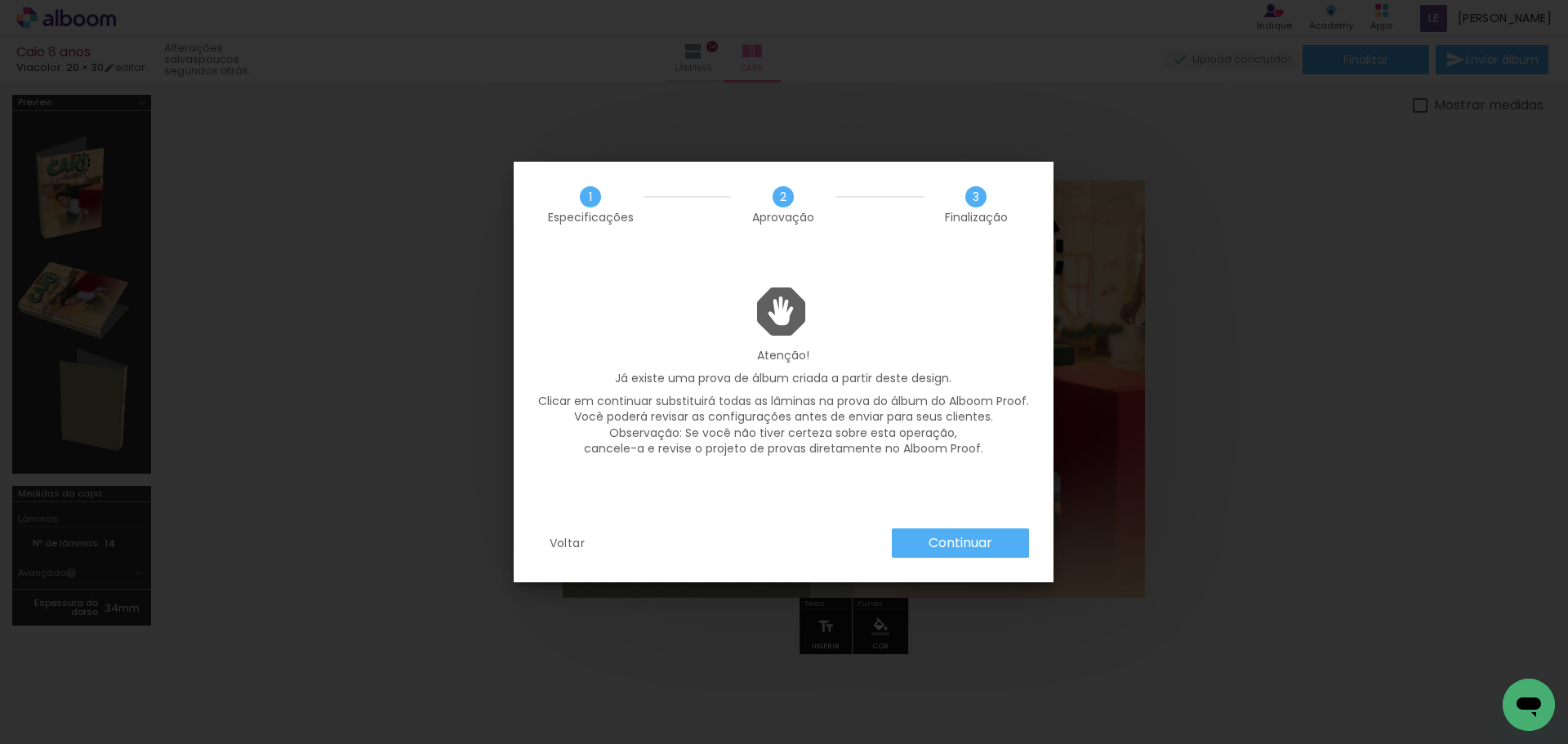
click at [0, 0] on slot "Continuar" at bounding box center [0, 0] width 0 height 0
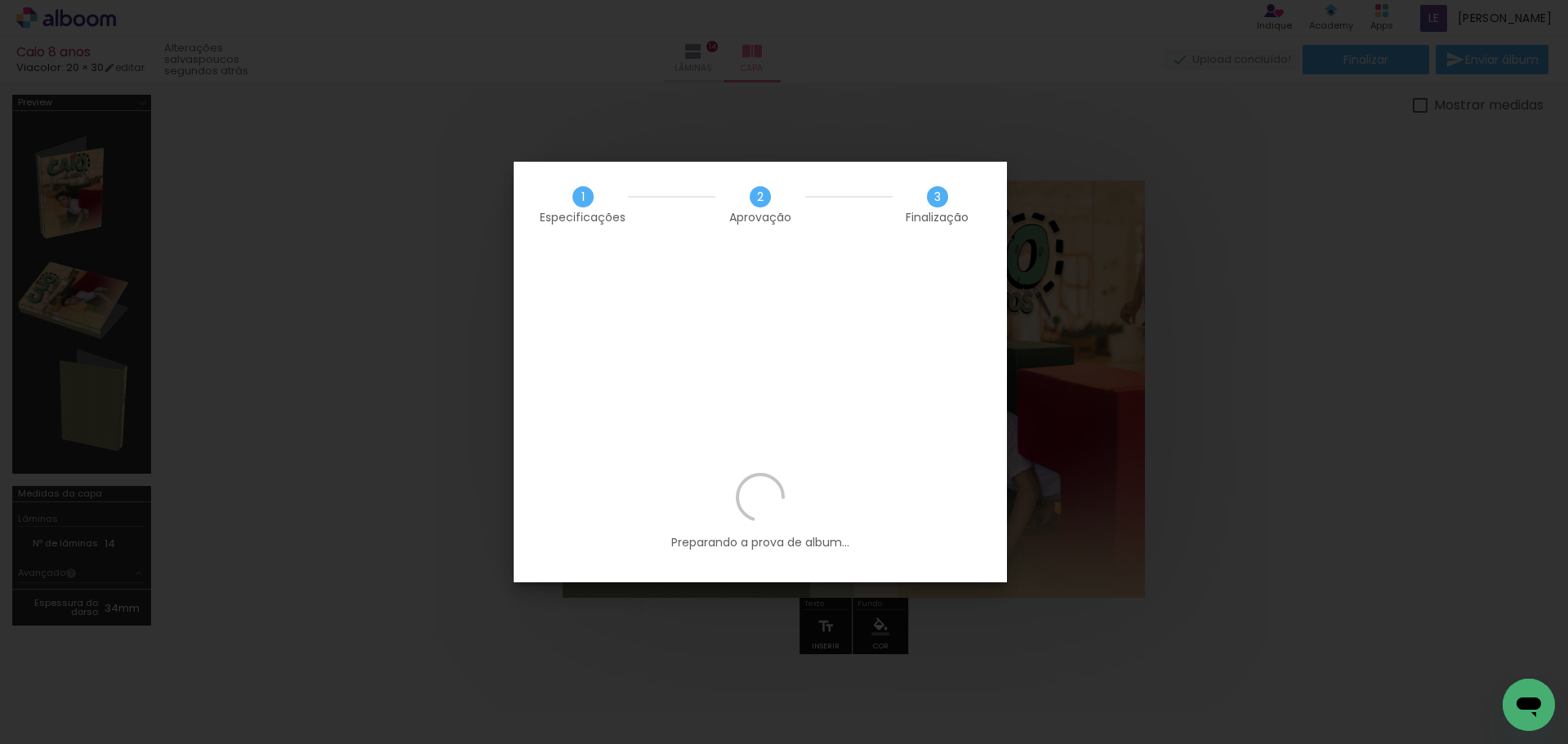
scroll to position [0, 4516]
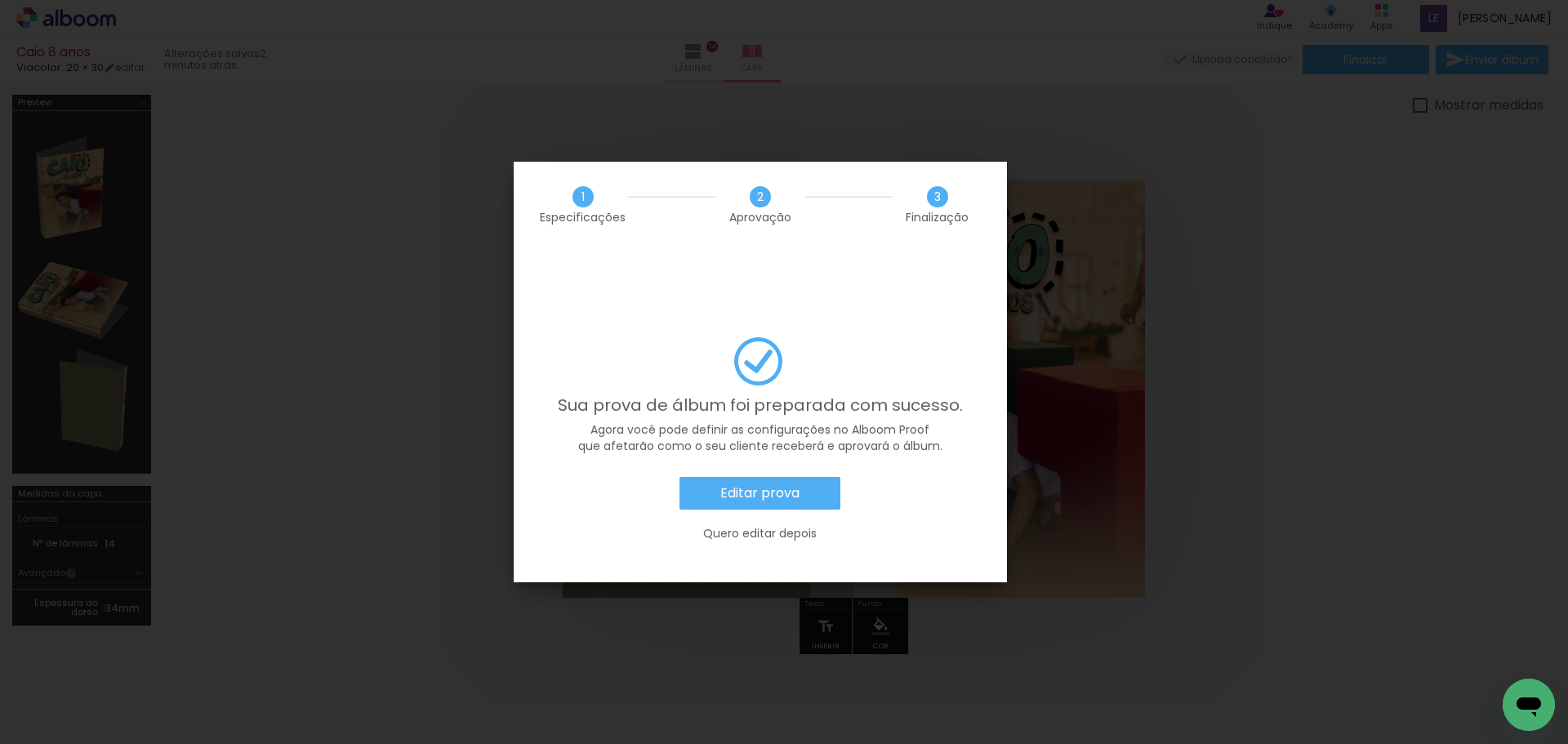
click at [747, 428] on div "Sua prova de álbum foi preparada com sucesso. Agora você pode definir as config…" at bounding box center [760, 447] width 444 height 220
click at [743, 477] on paper-button "Editar prova" at bounding box center [760, 493] width 161 height 33
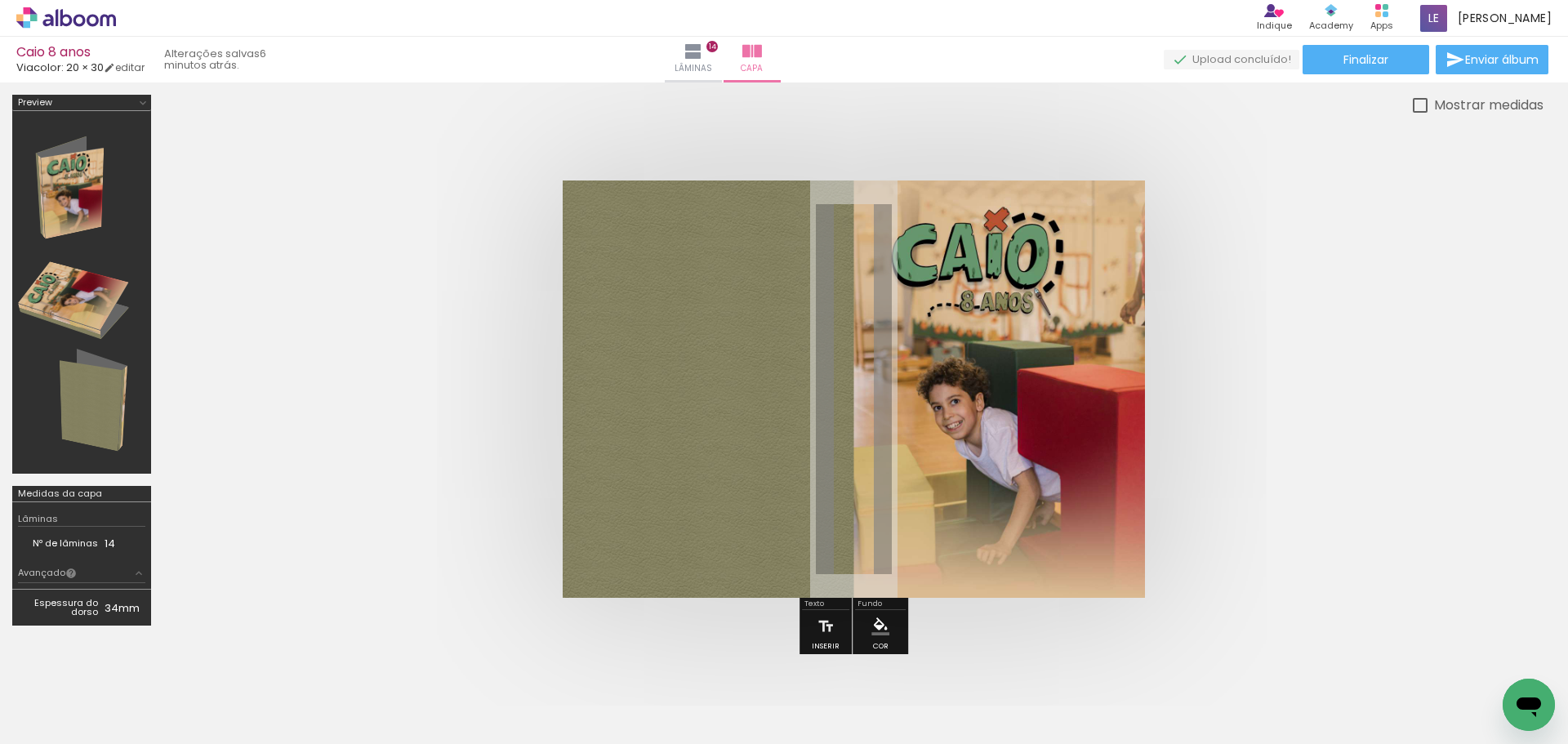
scroll to position [0, 4516]
